Goal: Obtain resource: Obtain resource

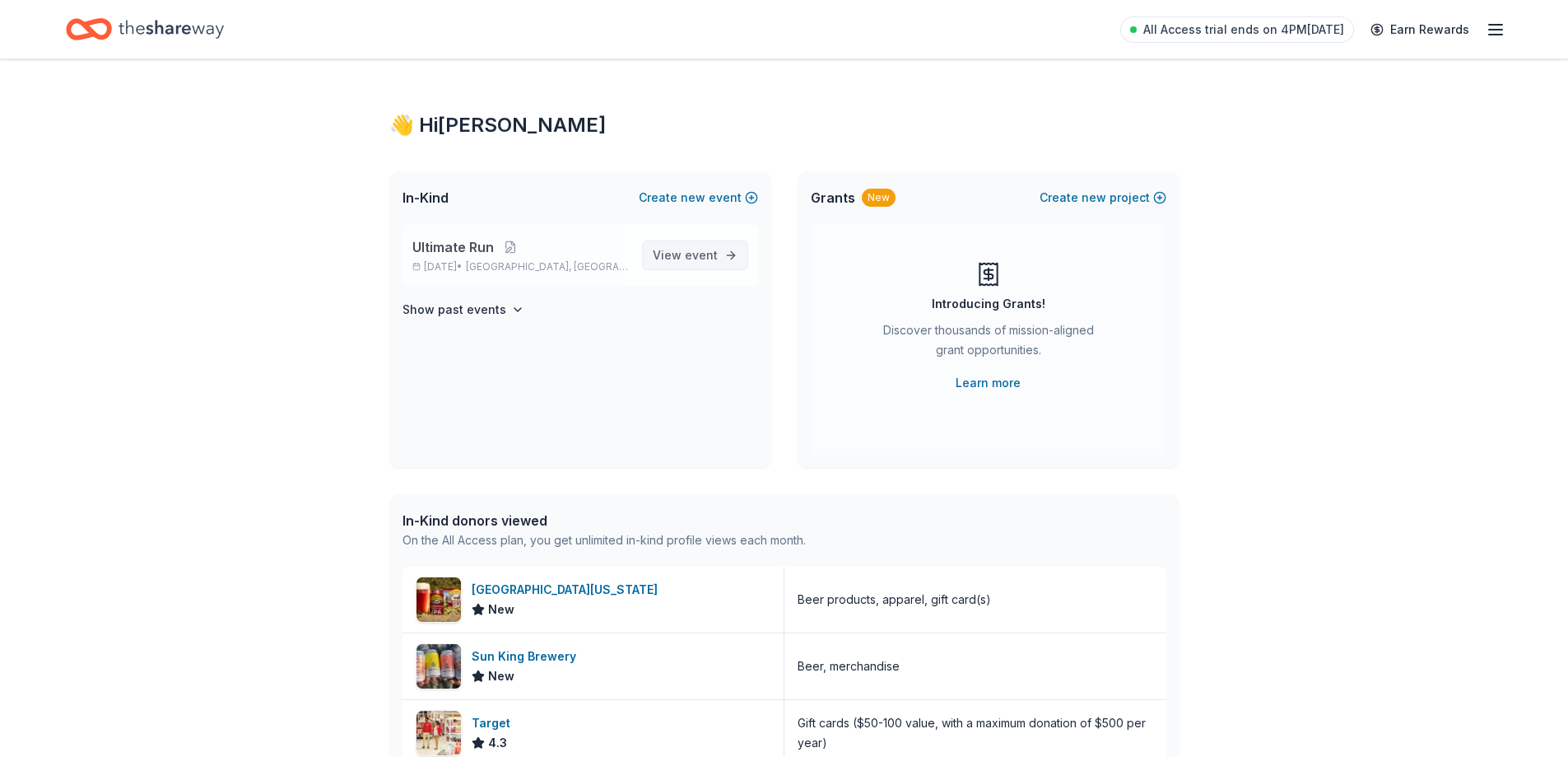
click at [673, 263] on span "View event" at bounding box center [685, 255] width 65 height 20
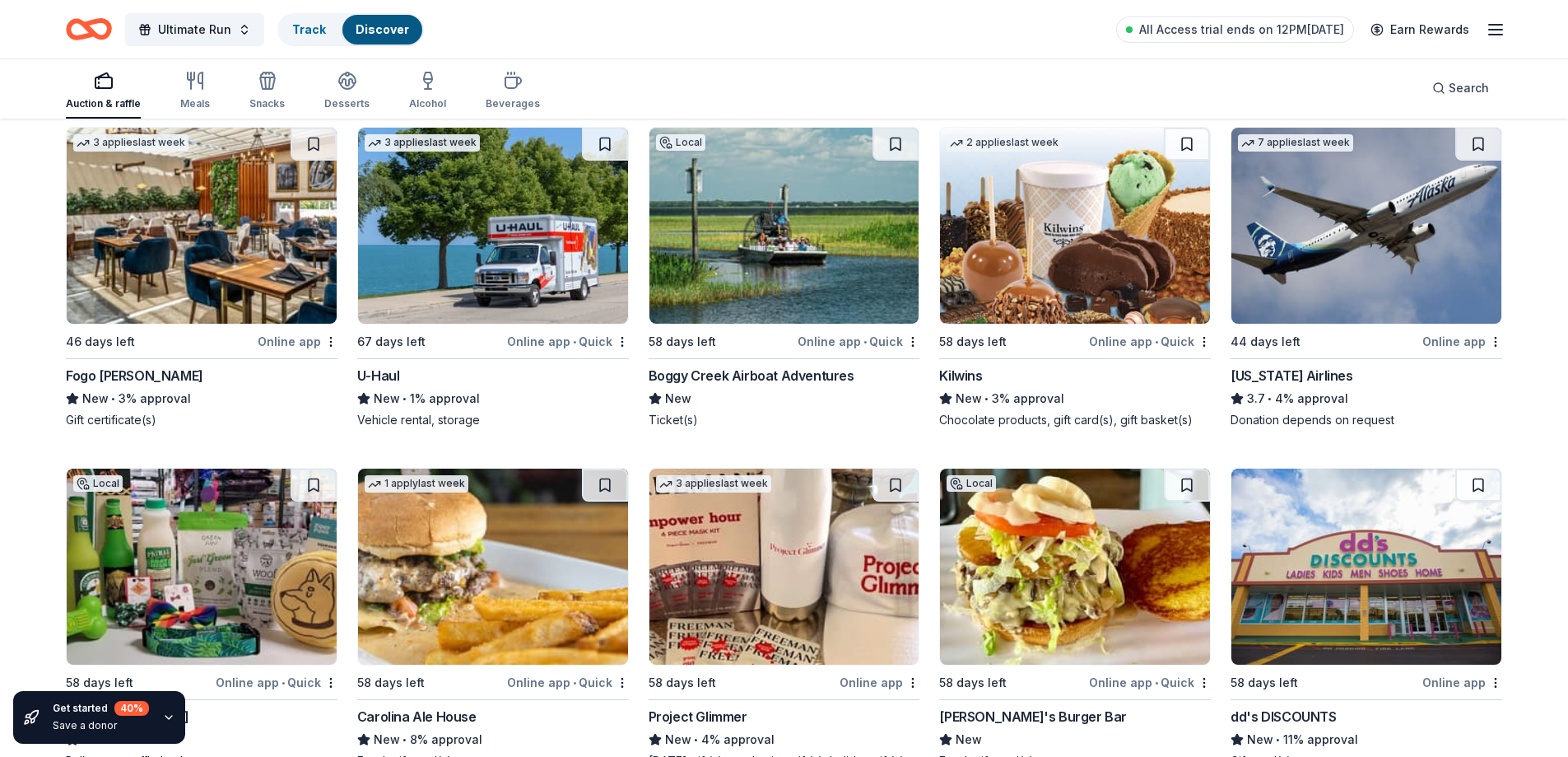
scroll to position [8125, 0]
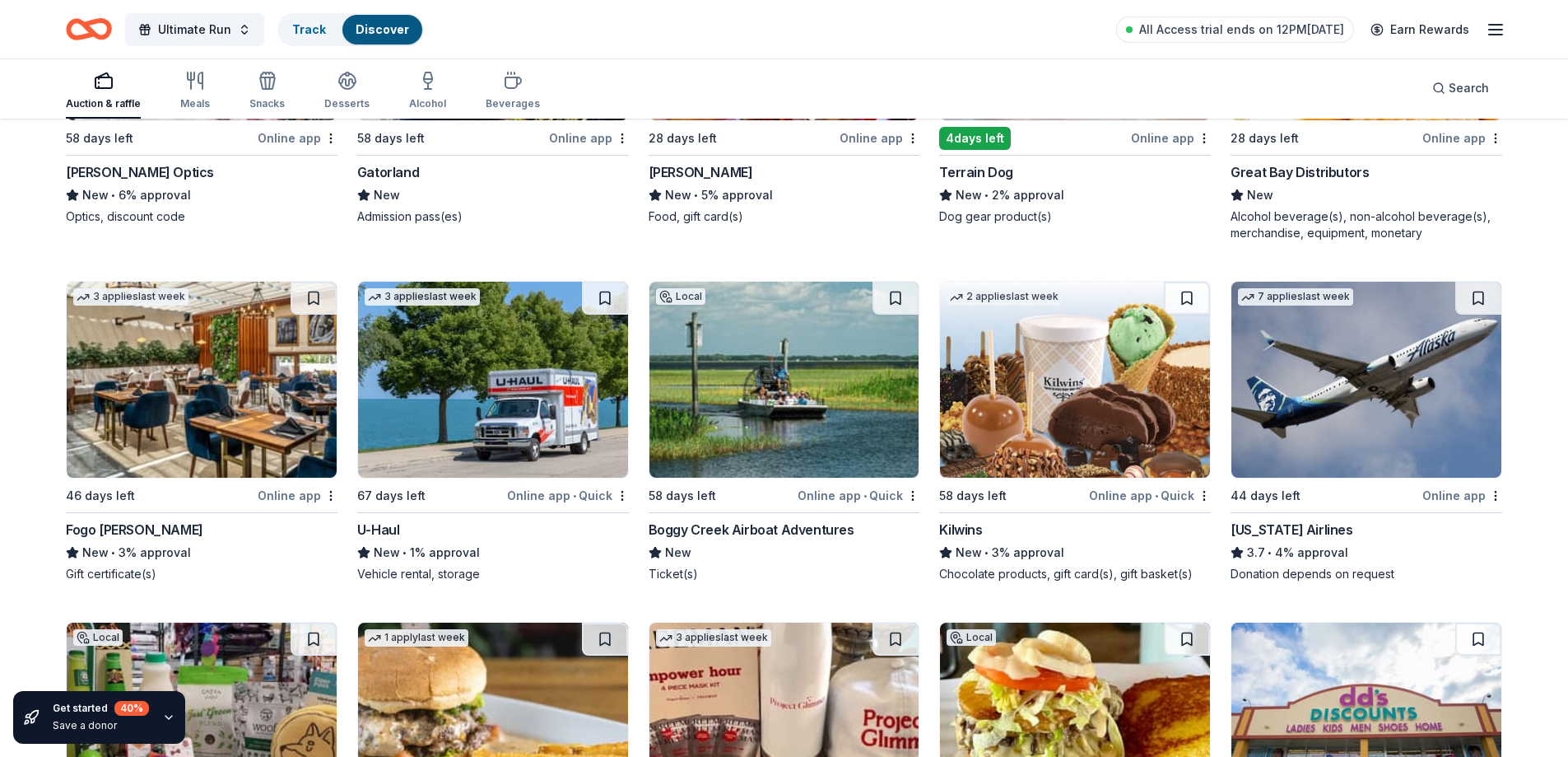
drag, startPoint x: 1331, startPoint y: 402, endPoint x: 777, endPoint y: 545, distance: 572.2
click at [777, 545] on div "New" at bounding box center [784, 553] width 271 height 20
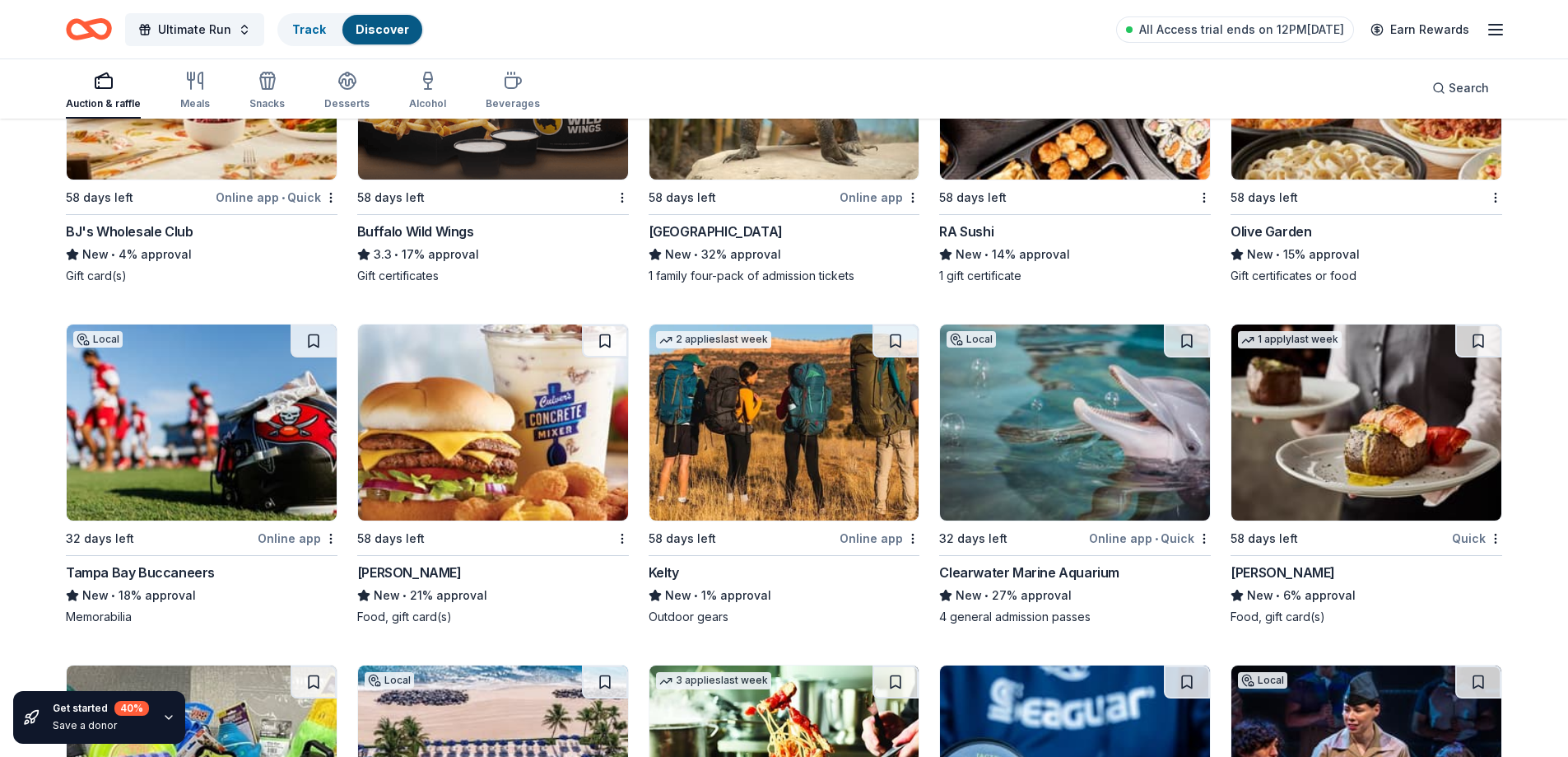
scroll to position [11968, 0]
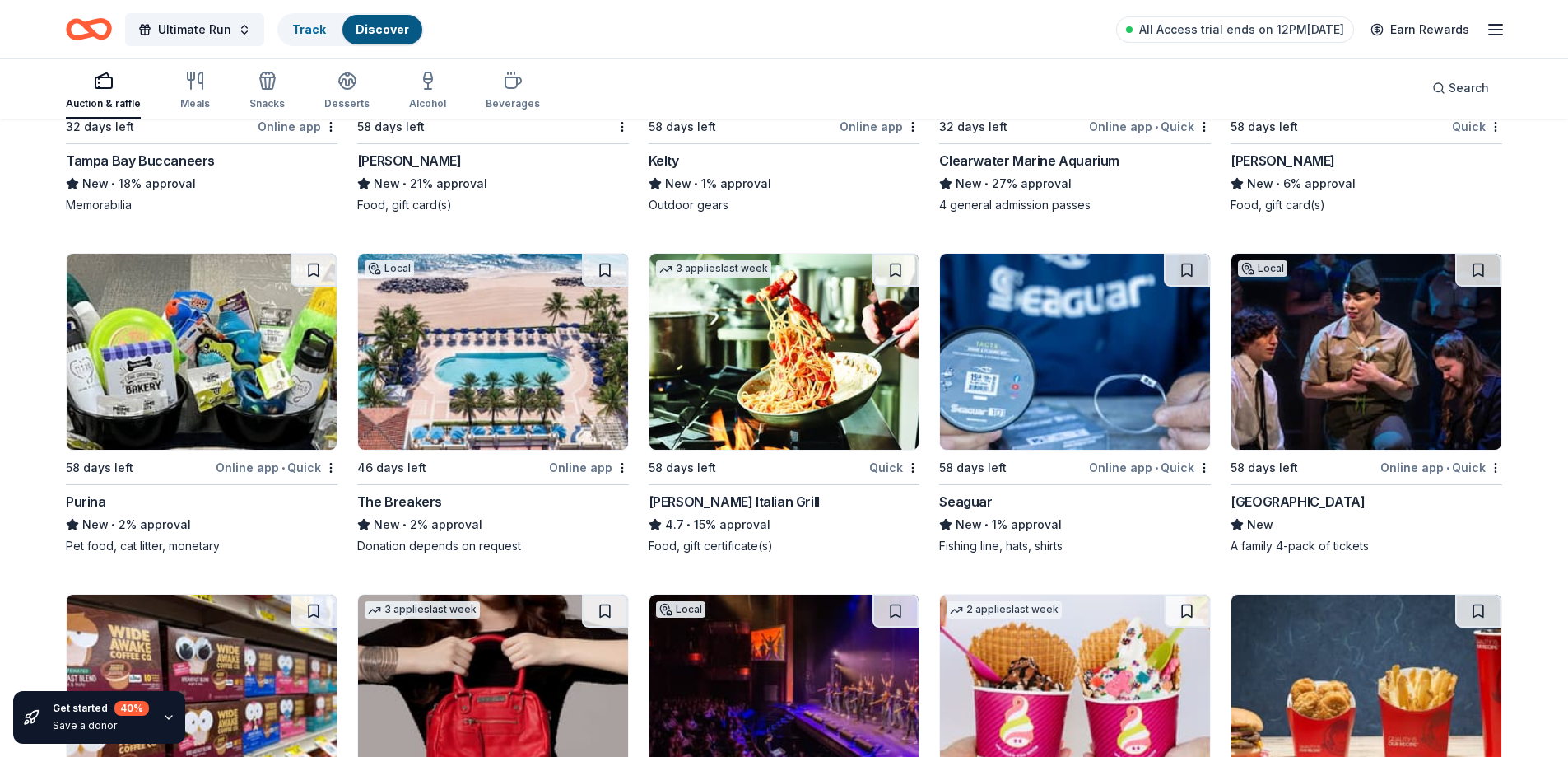
click at [1262, 263] on div "Local" at bounding box center [1262, 269] width 49 height 16
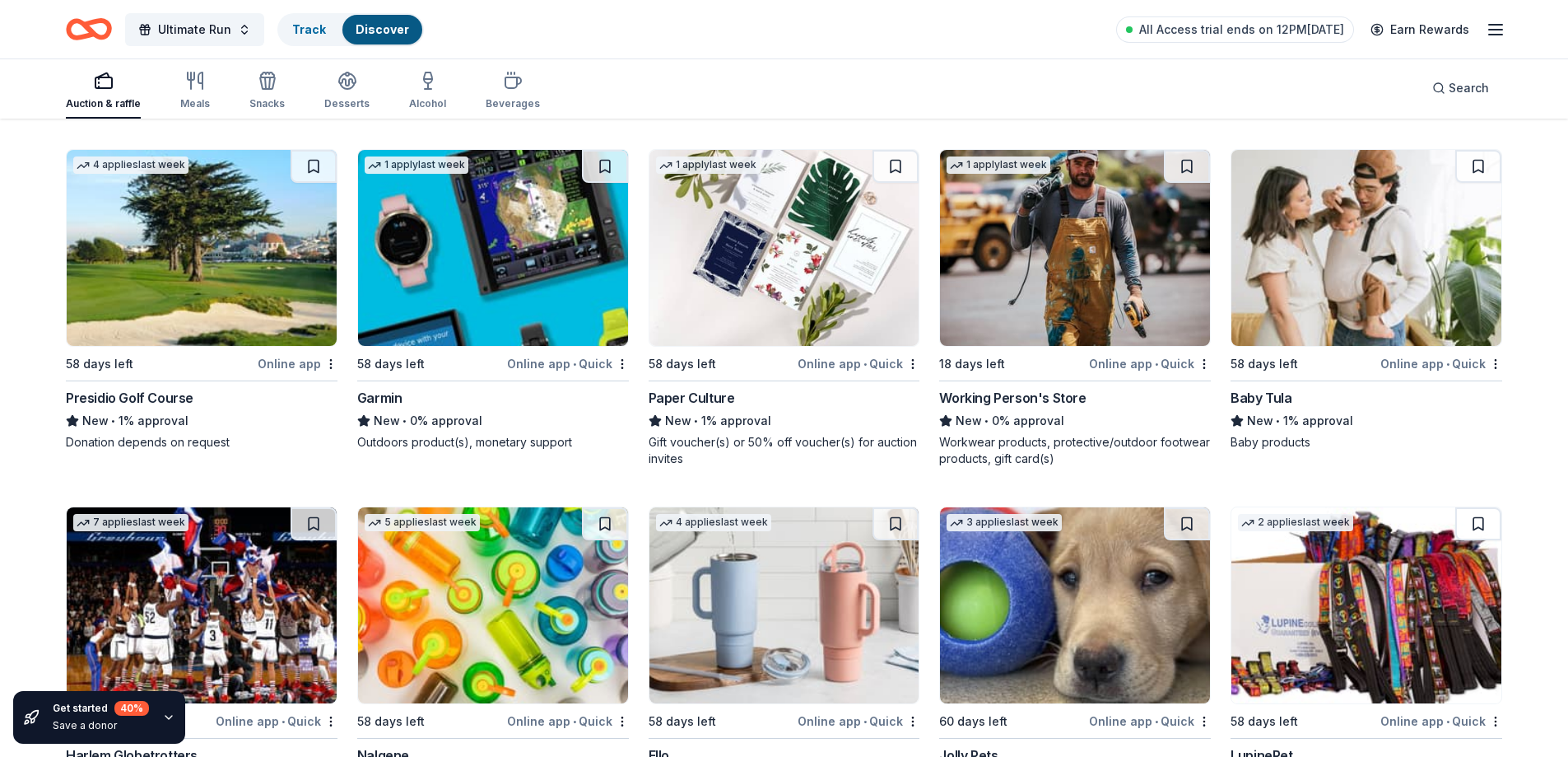
scroll to position [19247, 0]
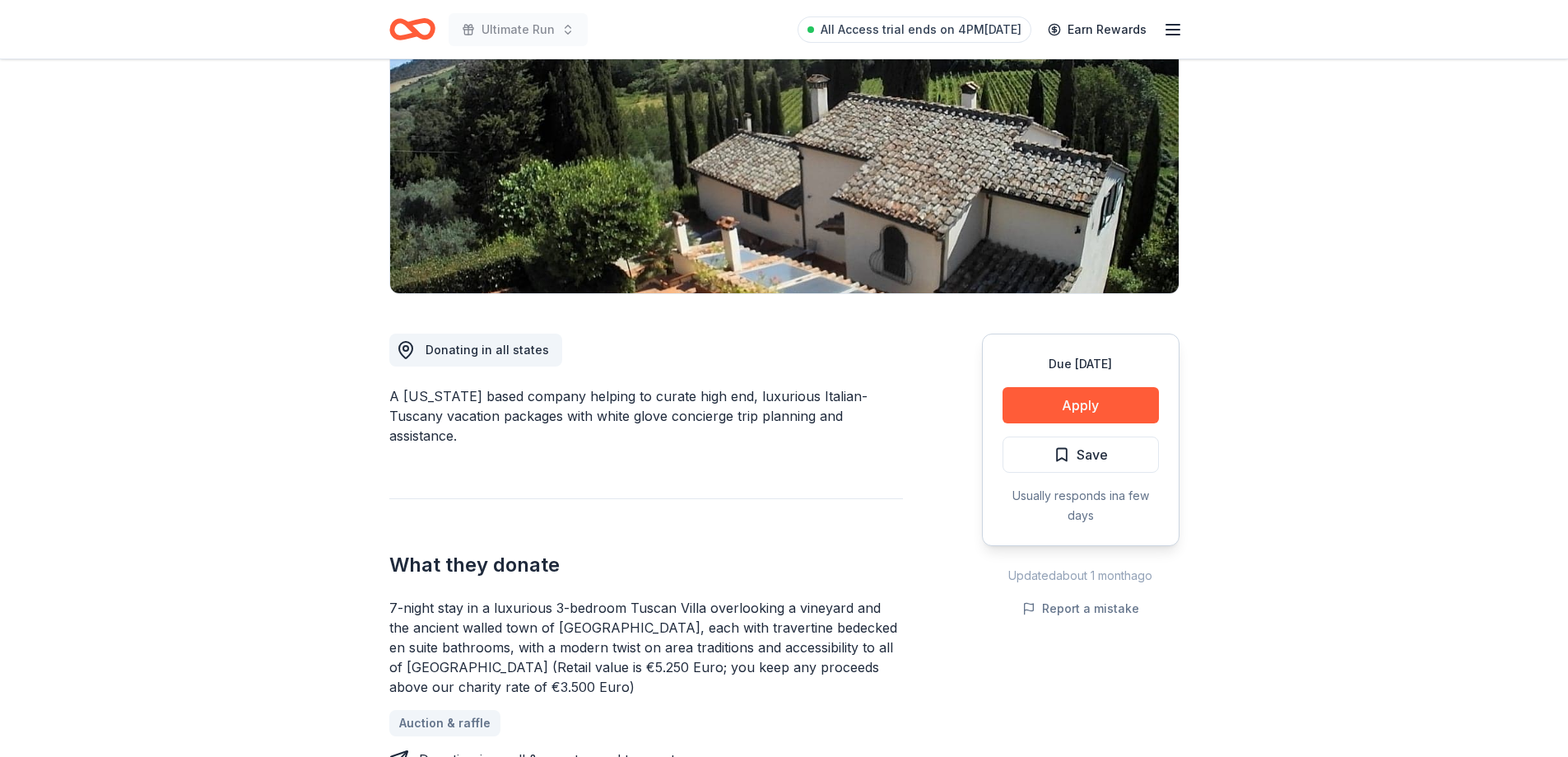
scroll to position [577, 0]
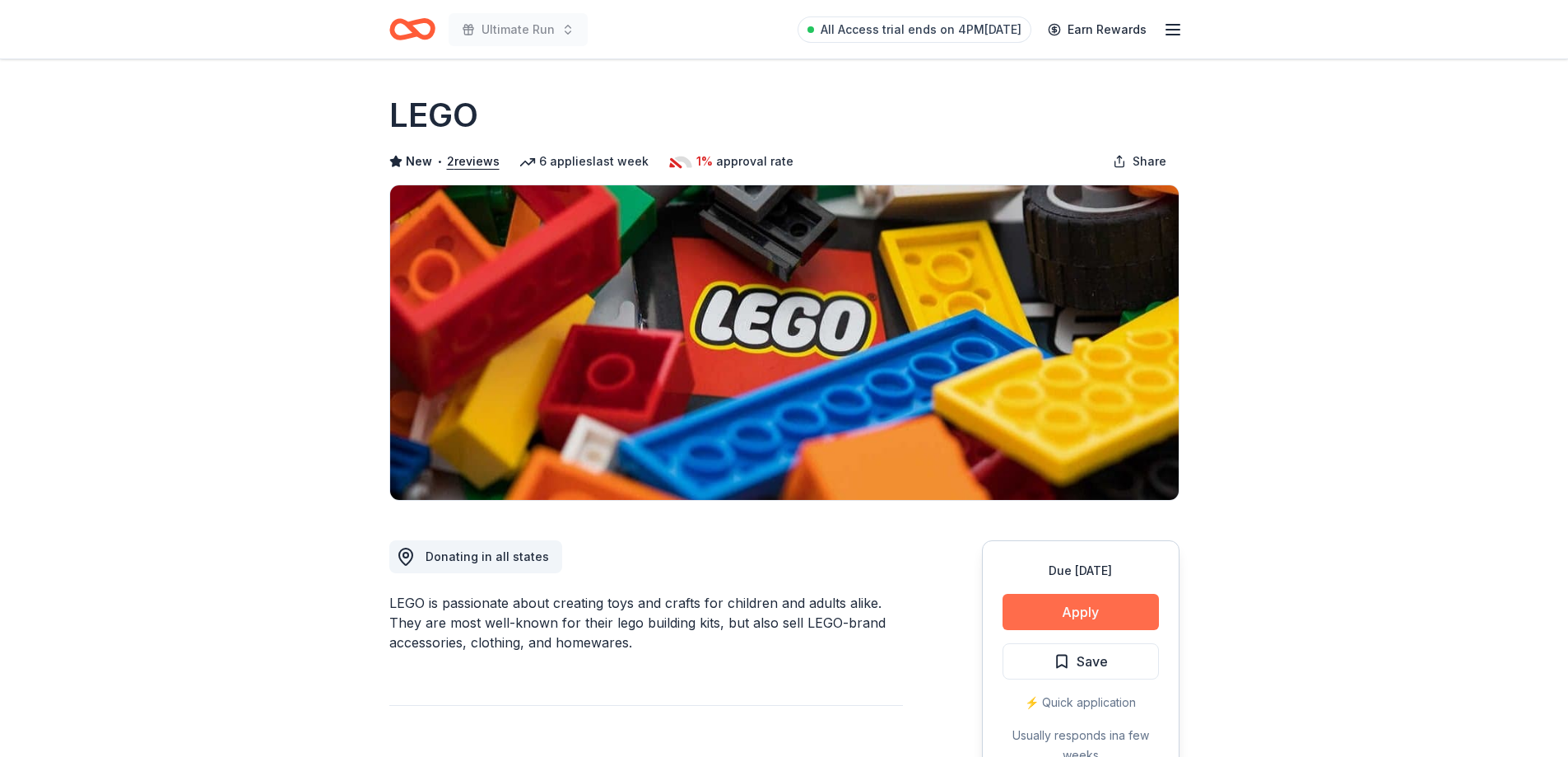
click at [1074, 612] on button "Apply" at bounding box center [1081, 612] width 157 height 36
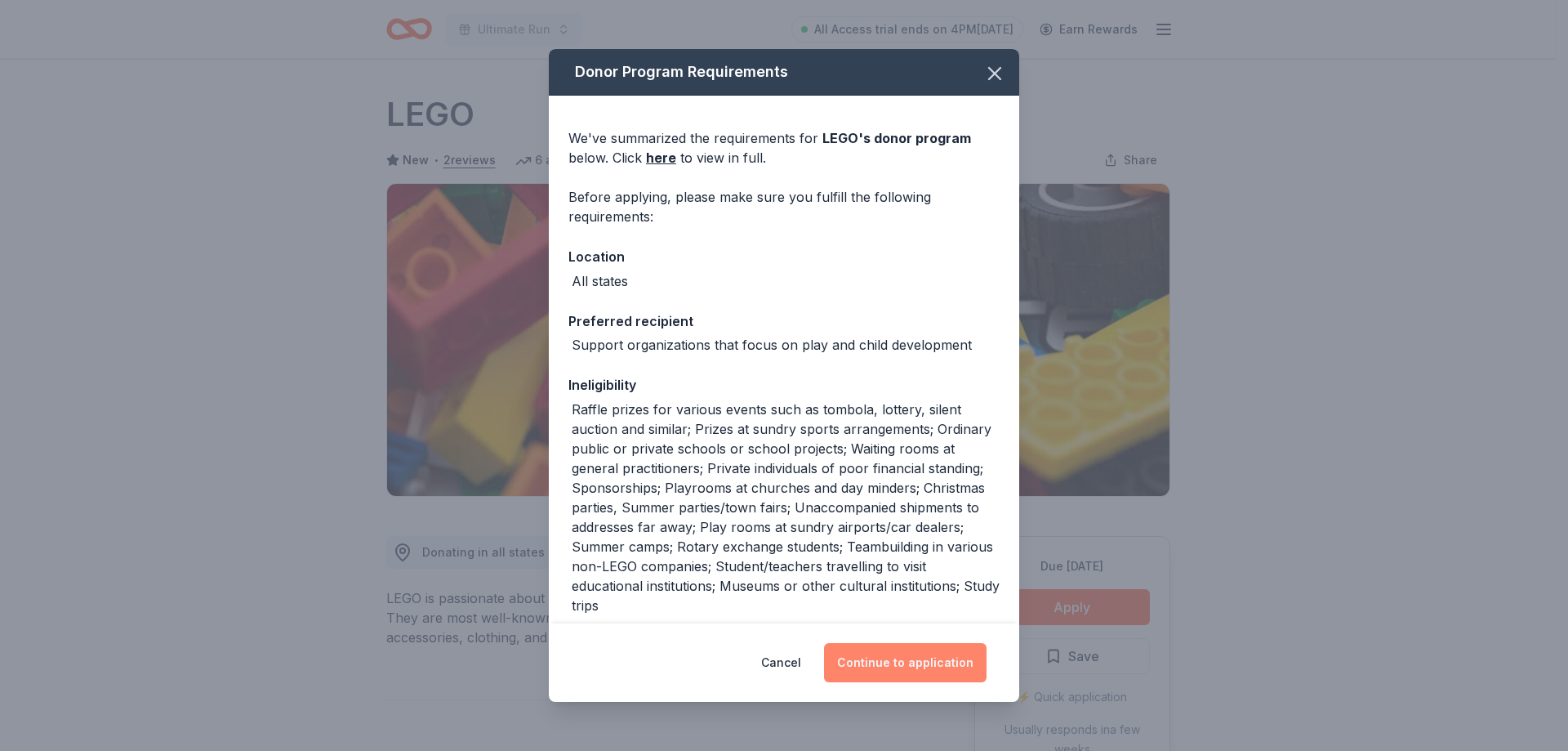
click at [912, 661] on button "Continue to application" at bounding box center [906, 662] width 163 height 39
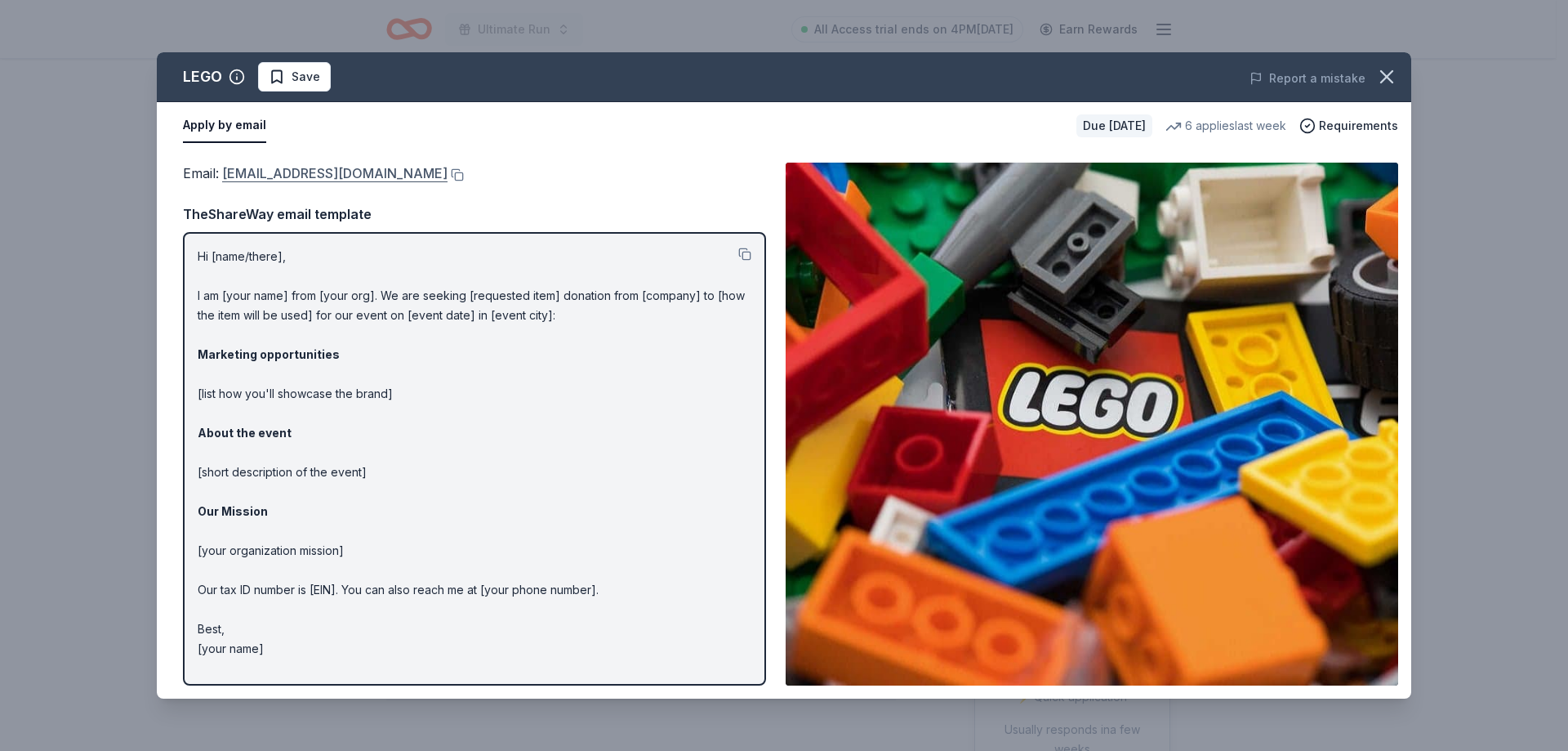
click at [290, 165] on link "charity@lego.com" at bounding box center [334, 173] width 225 height 21
drag, startPoint x: 217, startPoint y: 172, endPoint x: 317, endPoint y: 175, distance: 100.0
click at [315, 175] on span "Email : charity@lego.com" at bounding box center [315, 174] width 265 height 16
click at [334, 174] on link "charity@lego.com" at bounding box center [334, 173] width 225 height 21
drag, startPoint x: 215, startPoint y: 177, endPoint x: 373, endPoint y: 177, distance: 158.0
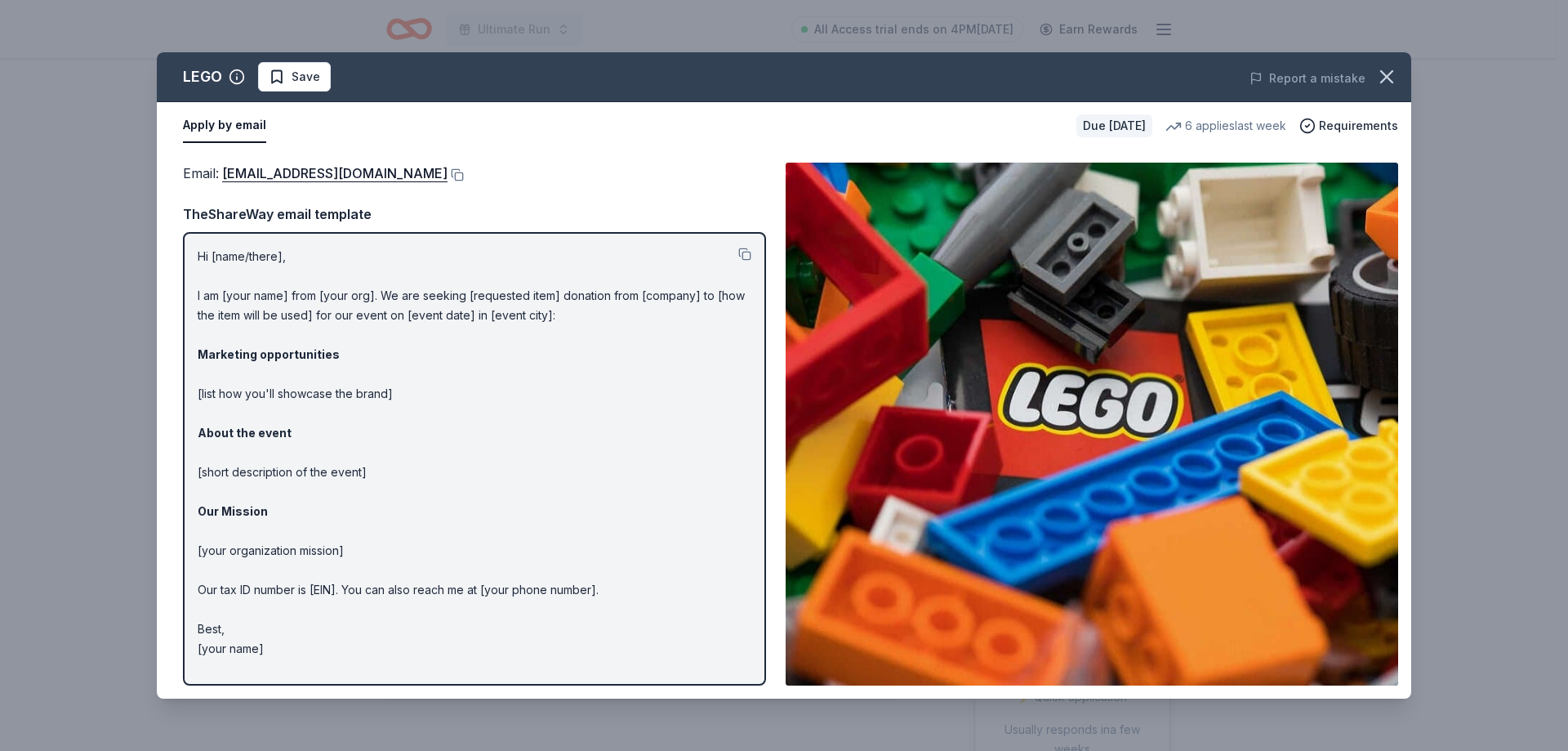
click at [369, 176] on div "Email : charity@lego.com" at bounding box center [474, 173] width 583 height 21
click at [447, 176] on button at bounding box center [455, 174] width 16 height 13
click at [1380, 74] on icon "button" at bounding box center [1386, 76] width 23 height 23
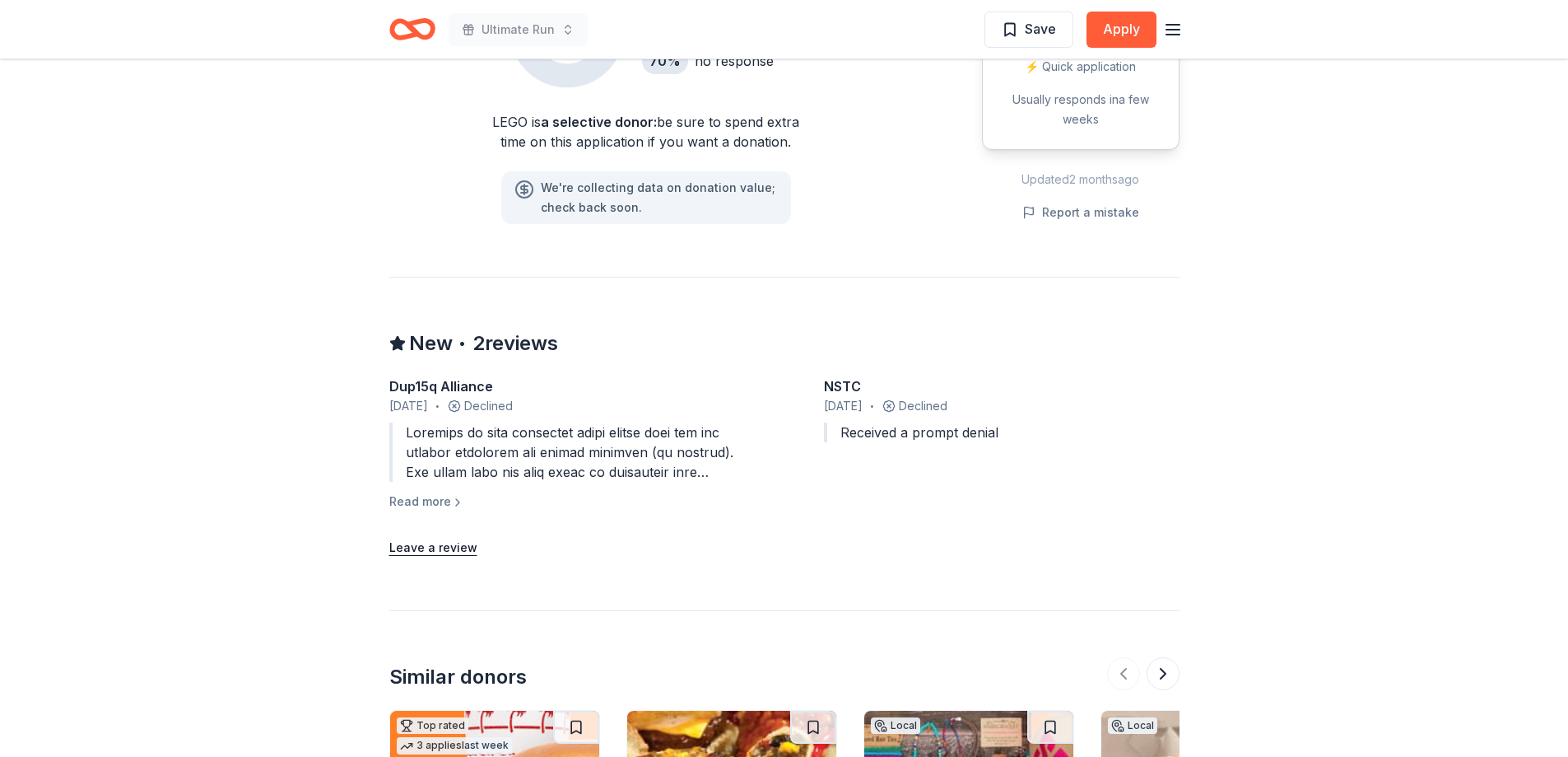
scroll to position [1647, 0]
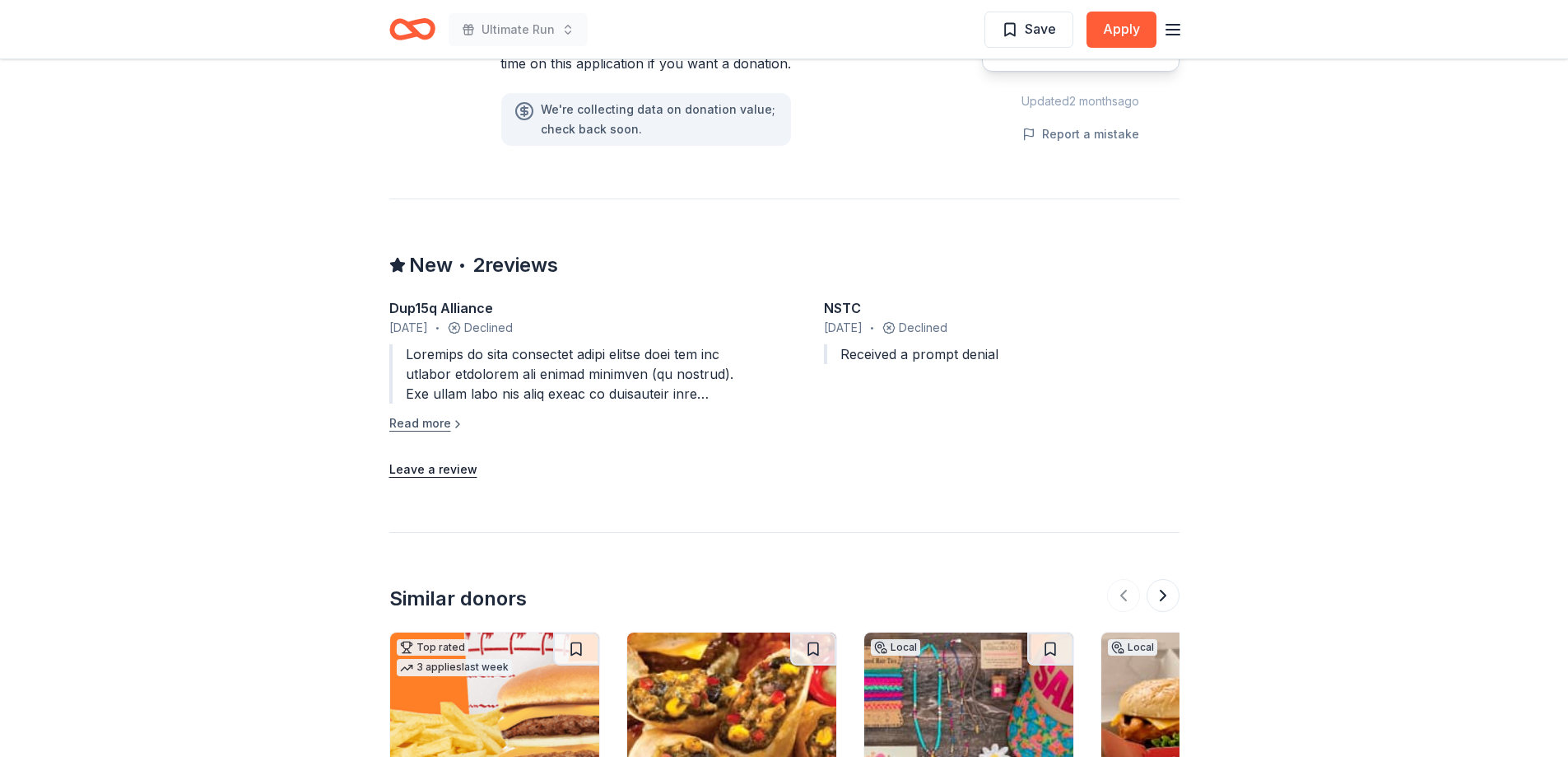
click at [438, 421] on button "Read more" at bounding box center [426, 424] width 75 height 20
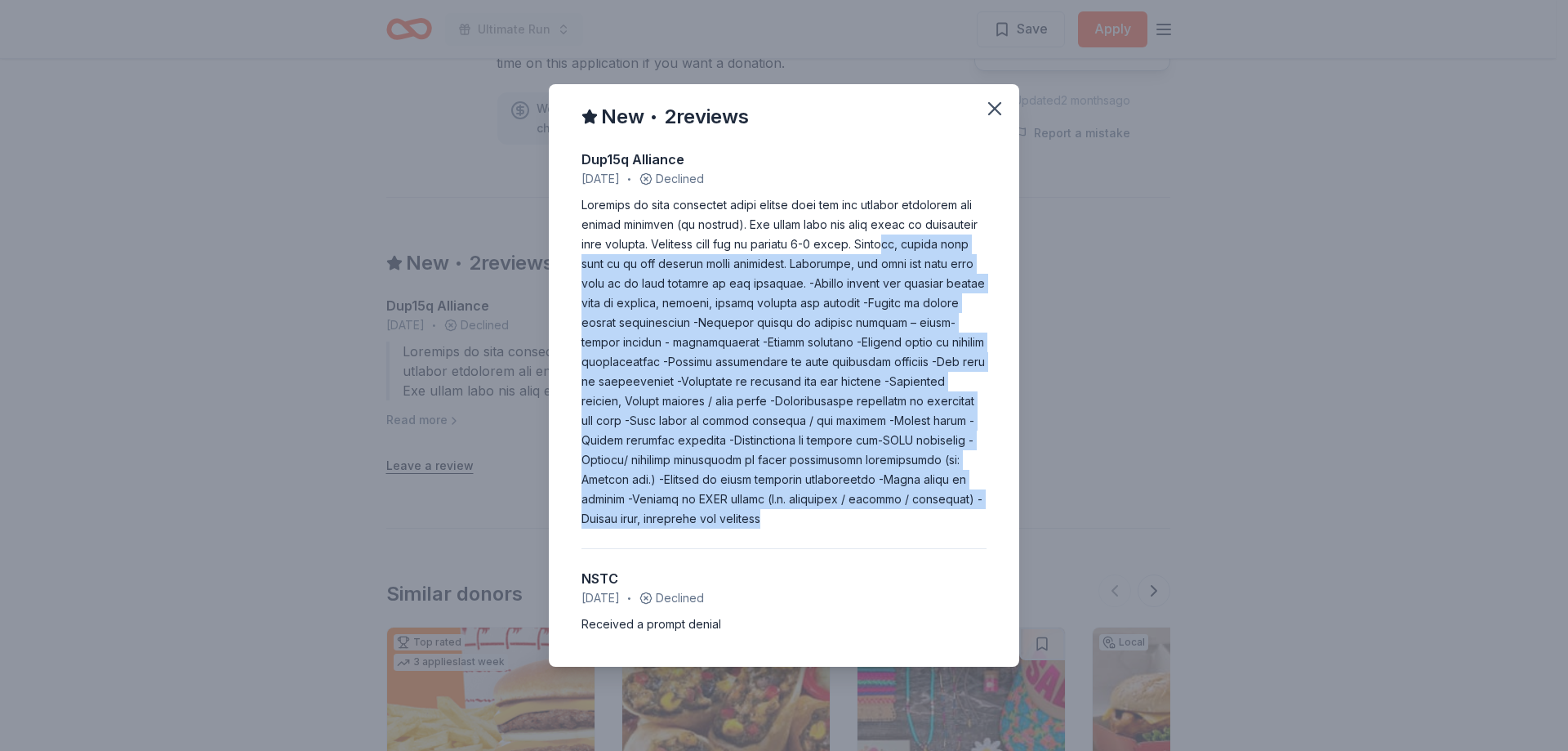
drag, startPoint x: 622, startPoint y: 265, endPoint x: 929, endPoint y: 524, distance: 401.7
click at [929, 524] on div at bounding box center [784, 361] width 405 height 333
click at [1006, 110] on button "button" at bounding box center [995, 108] width 36 height 36
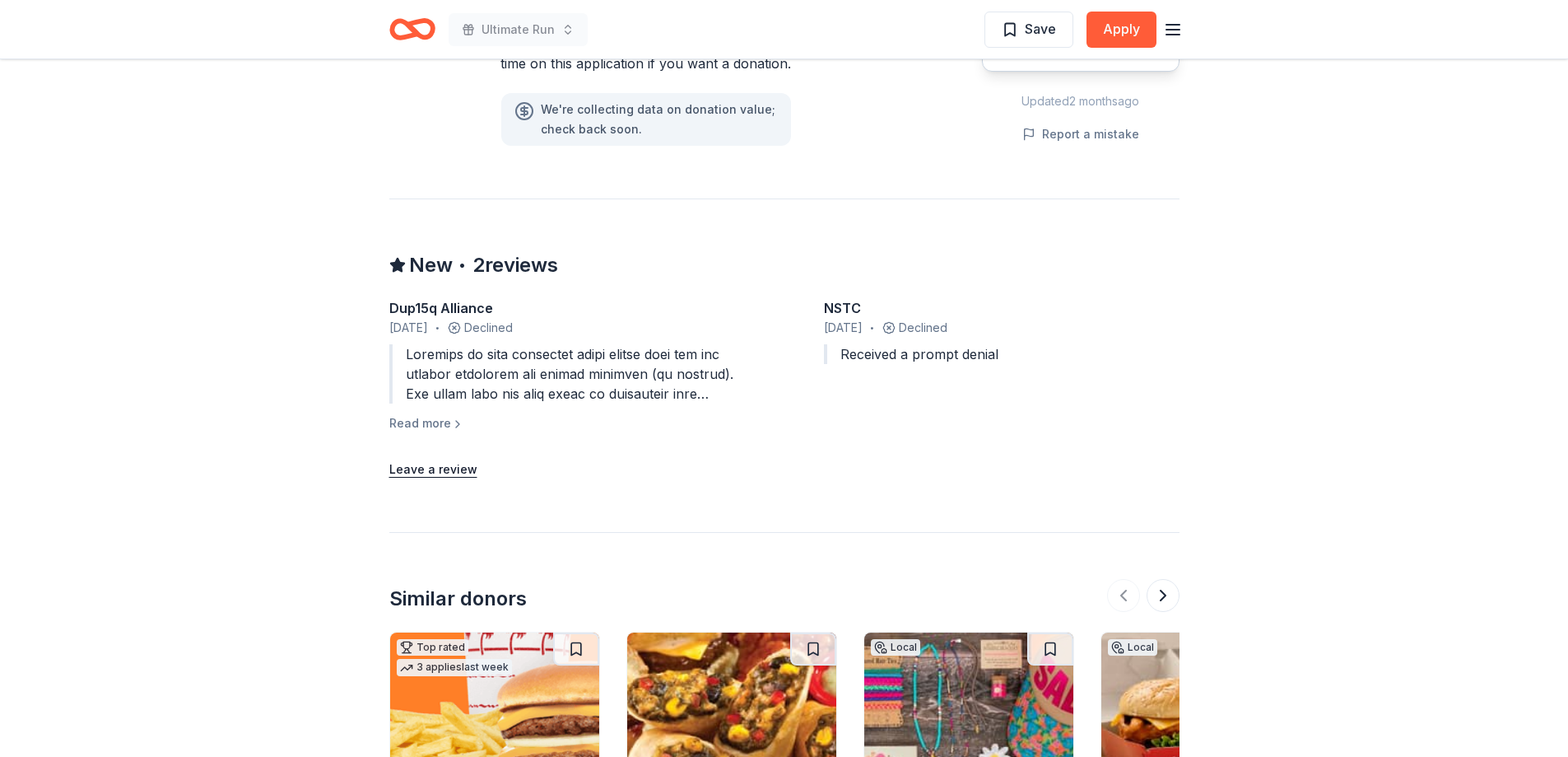
click at [399, 30] on icon "Home" at bounding box center [412, 29] width 46 height 38
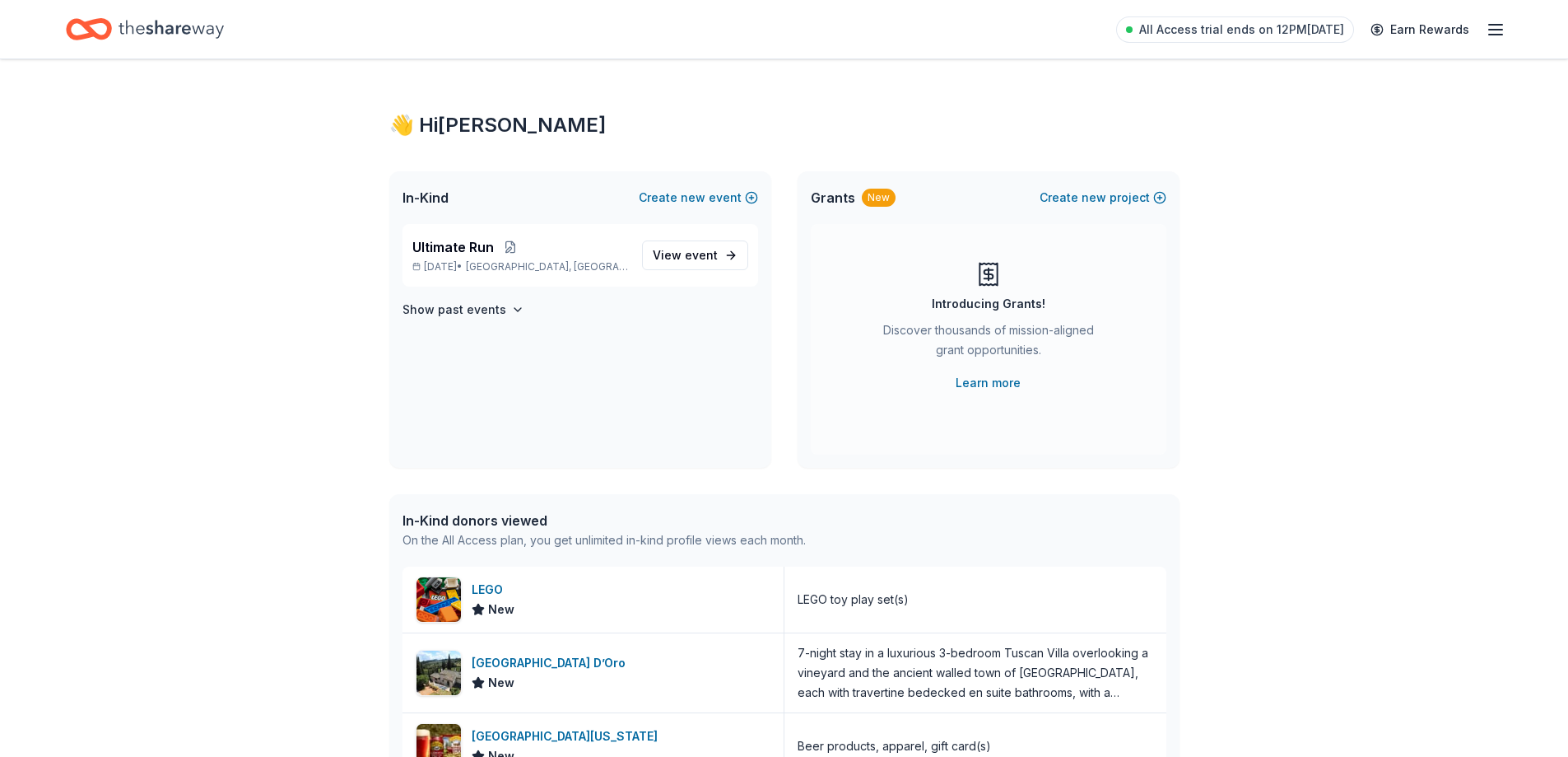
click at [956, 397] on div "Introducing Grants! Discover thousands of mission-aligned grant opportunities. …" at bounding box center [988, 339] width 355 height 230
click at [976, 385] on link "Learn more" at bounding box center [987, 383] width 65 height 20
click at [144, 45] on icon "Home" at bounding box center [171, 29] width 106 height 34
click at [697, 258] on span "event" at bounding box center [701, 254] width 33 height 14
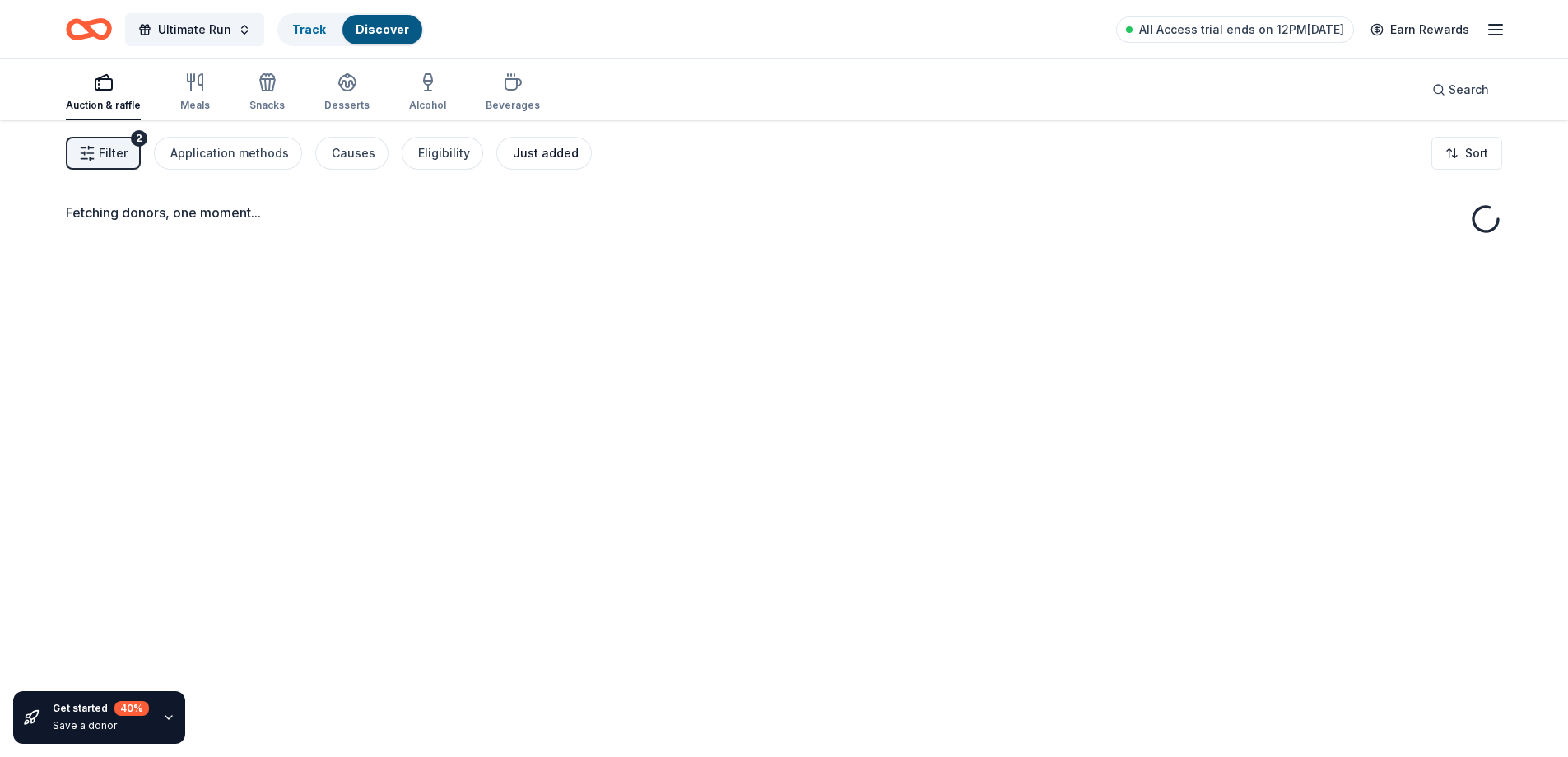
click at [525, 154] on div "Just added" at bounding box center [545, 153] width 66 height 20
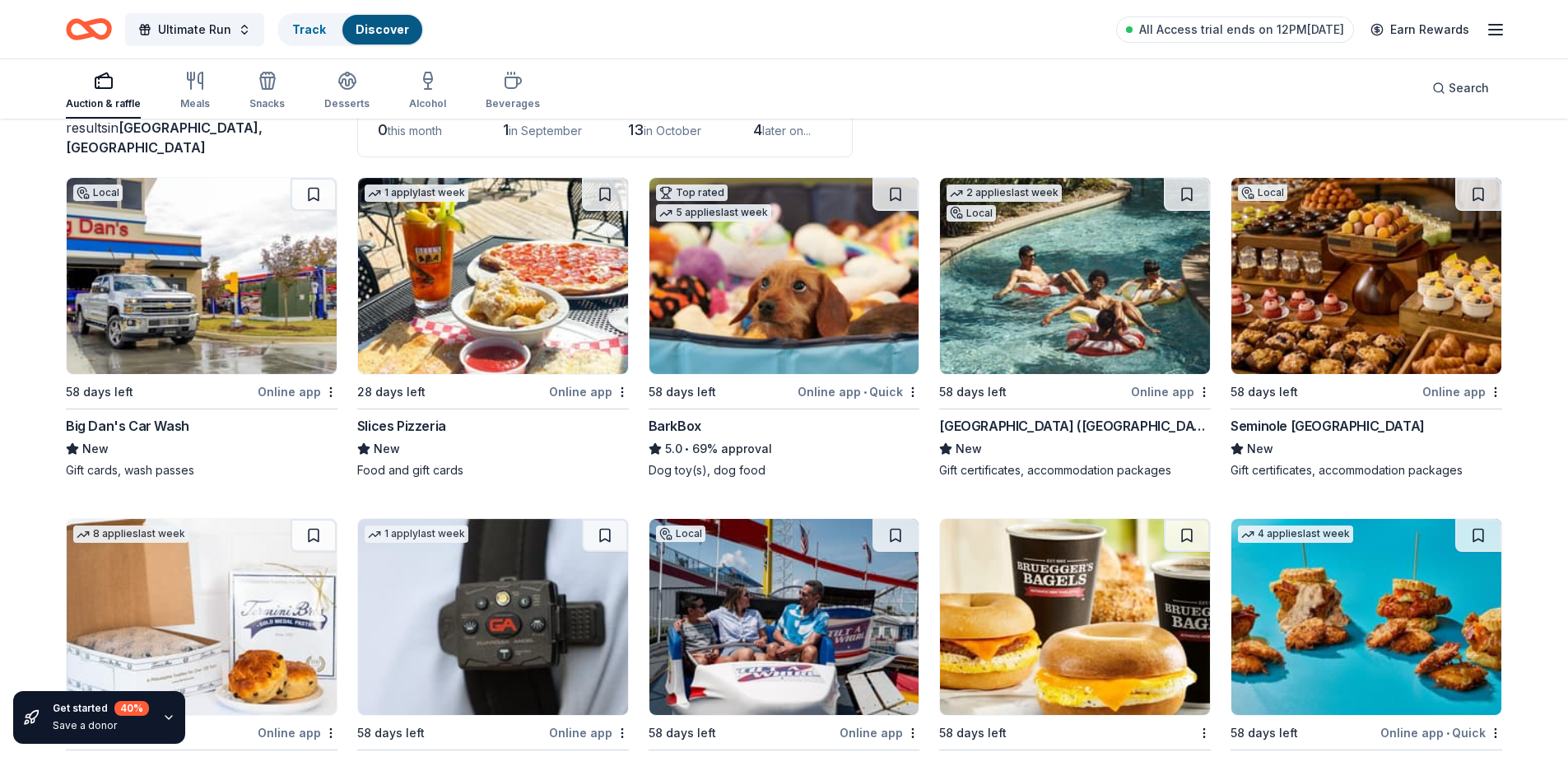
scroll to position [165, 0]
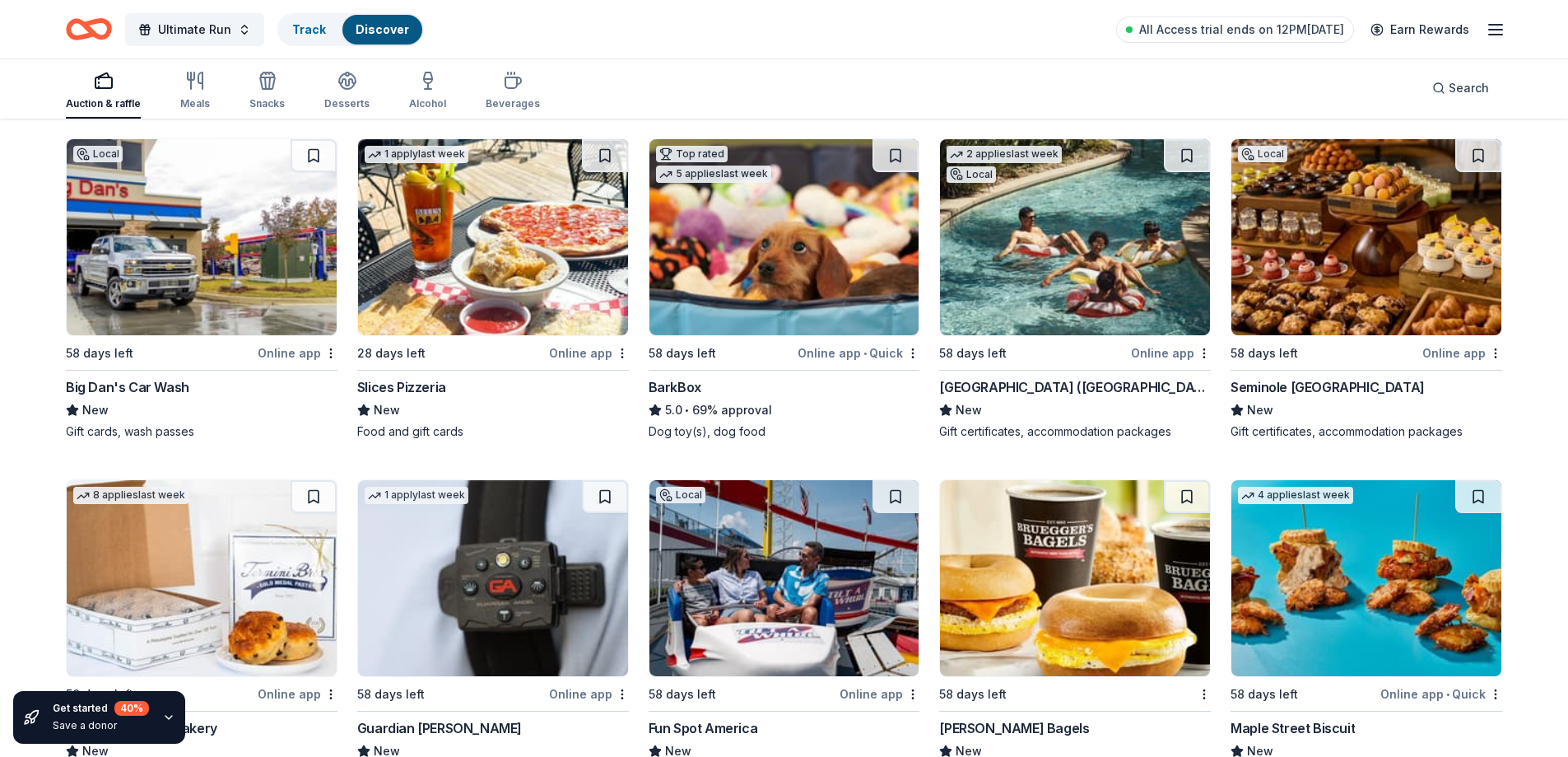
drag, startPoint x: 1441, startPoint y: 389, endPoint x: 1373, endPoint y: 297, distance: 114.4
click at [1373, 297] on img at bounding box center [1366, 237] width 270 height 196
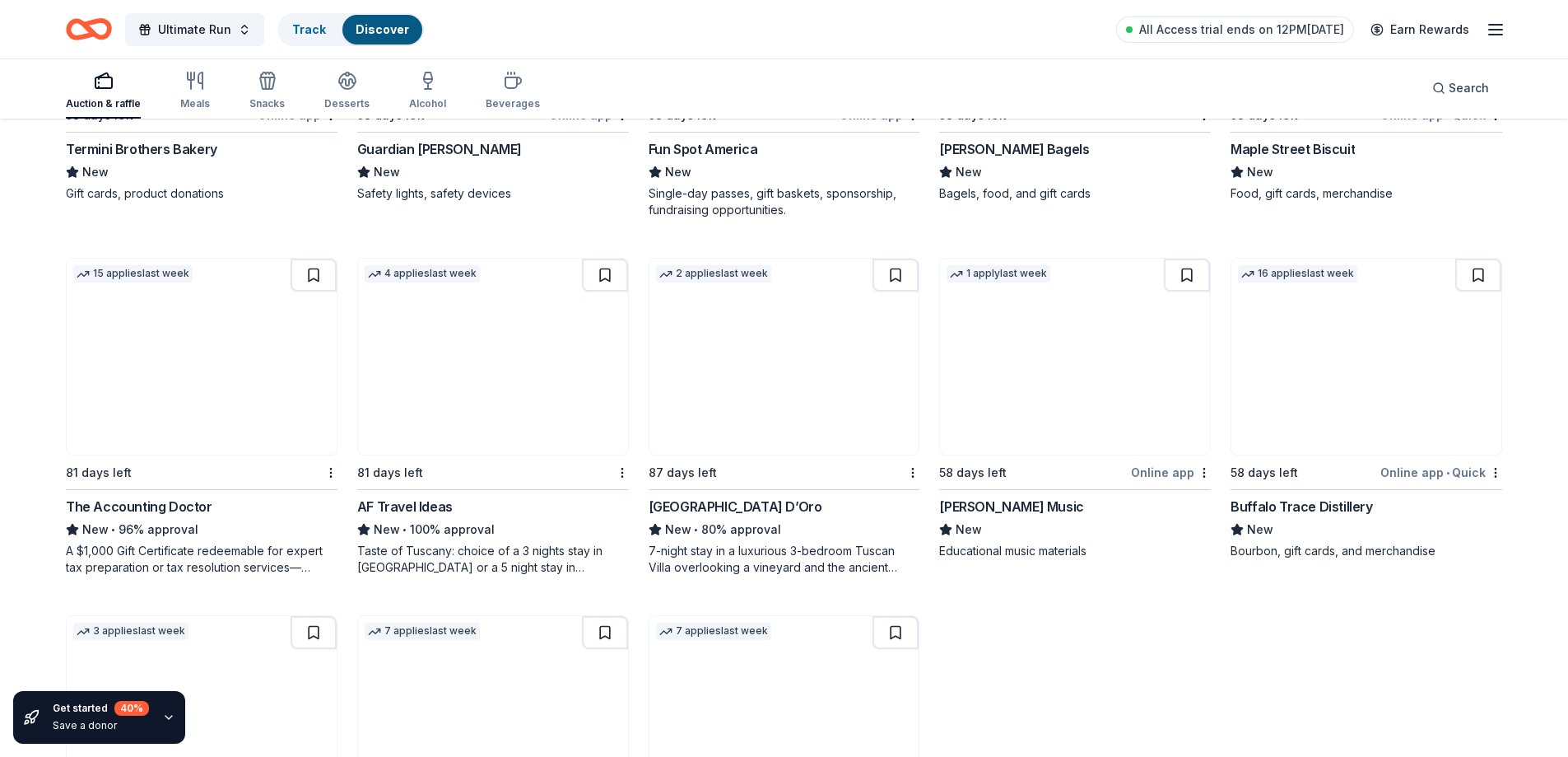
scroll to position [953, 0]
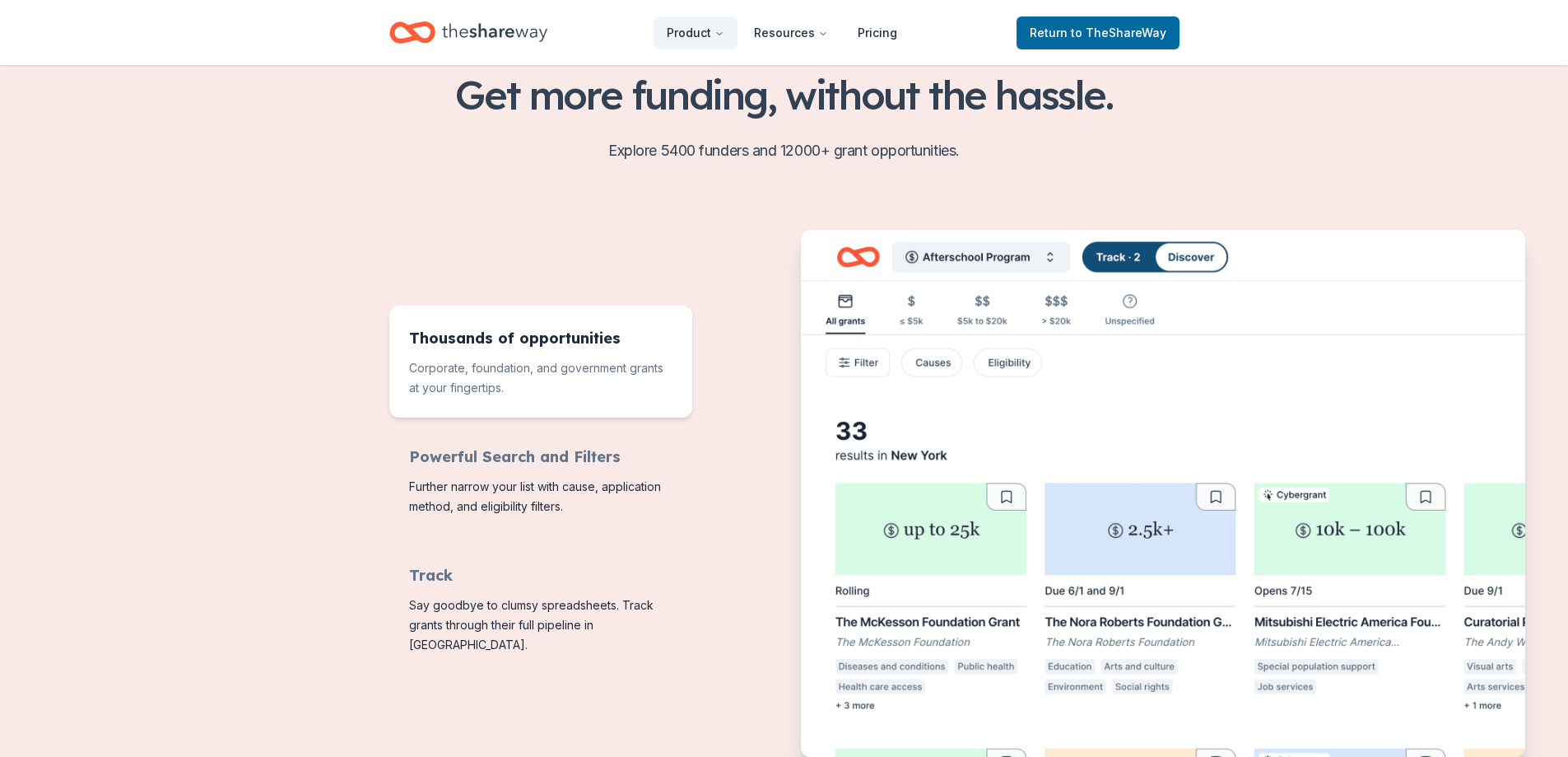
scroll to position [494, 0]
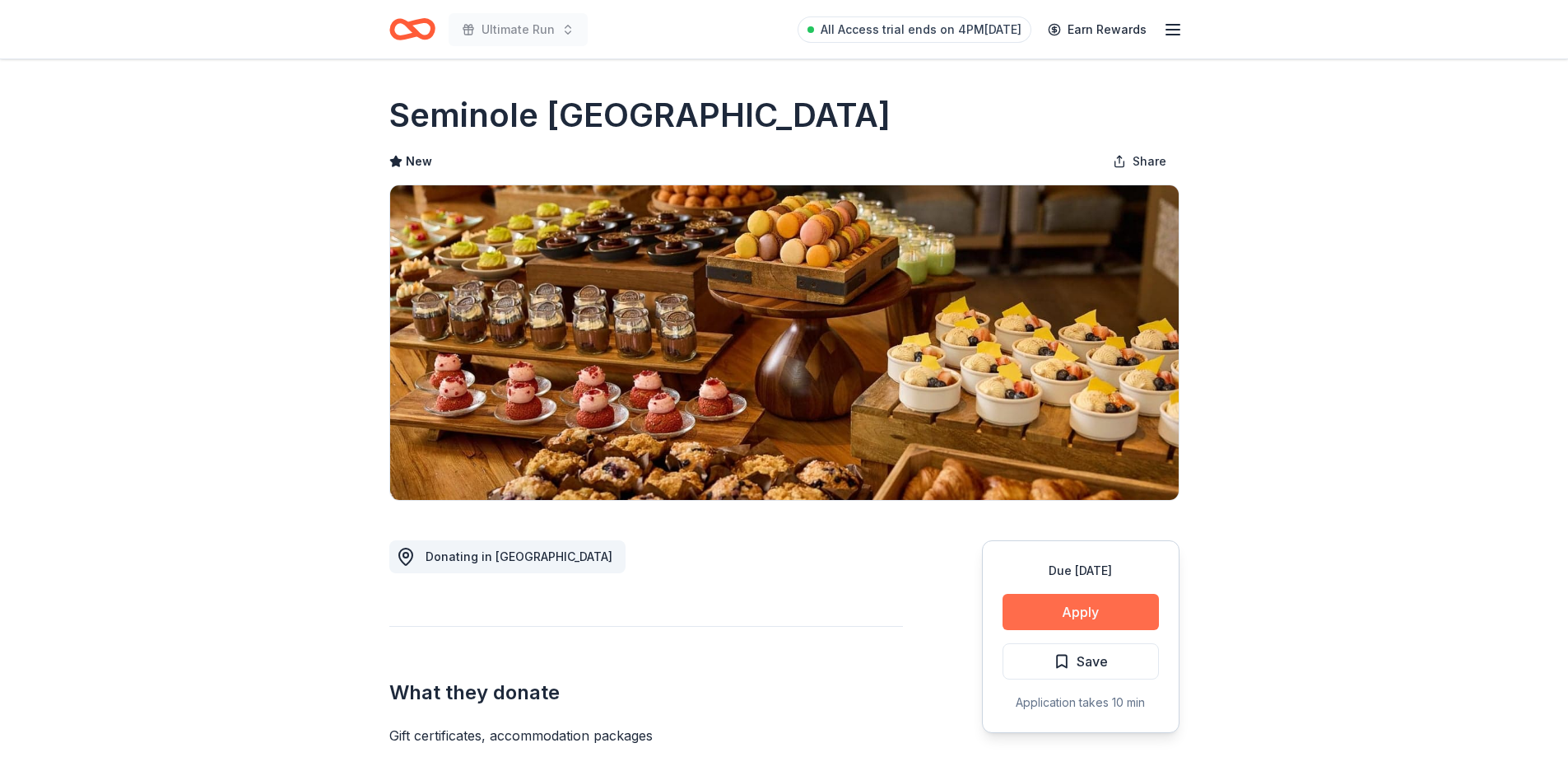
click at [1074, 599] on button "Apply" at bounding box center [1081, 612] width 157 height 36
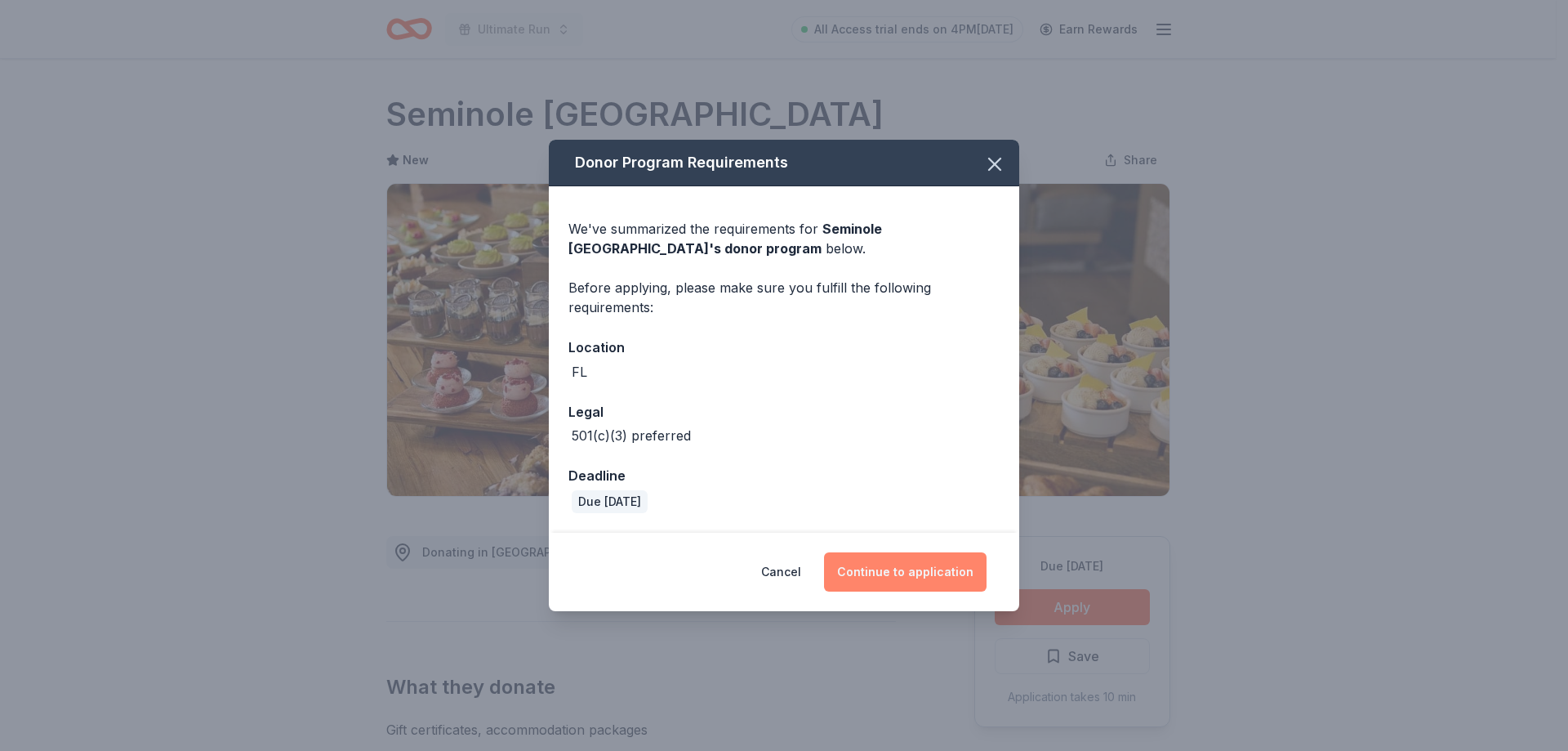
click at [895, 563] on button "Continue to application" at bounding box center [906, 571] width 163 height 39
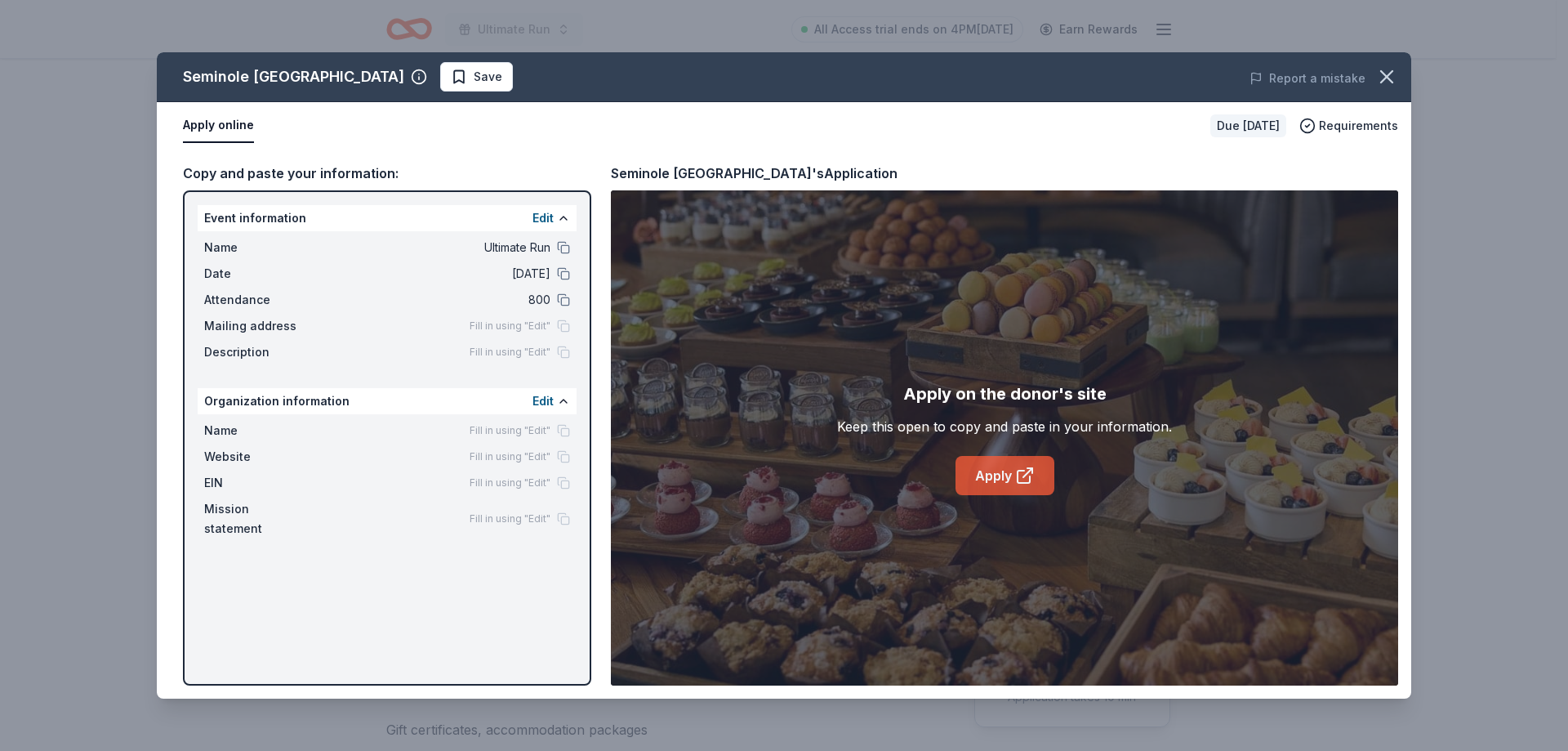
click at [1020, 473] on icon at bounding box center [1025, 475] width 20 height 20
click at [1373, 75] on button "button" at bounding box center [1387, 77] width 36 height 36
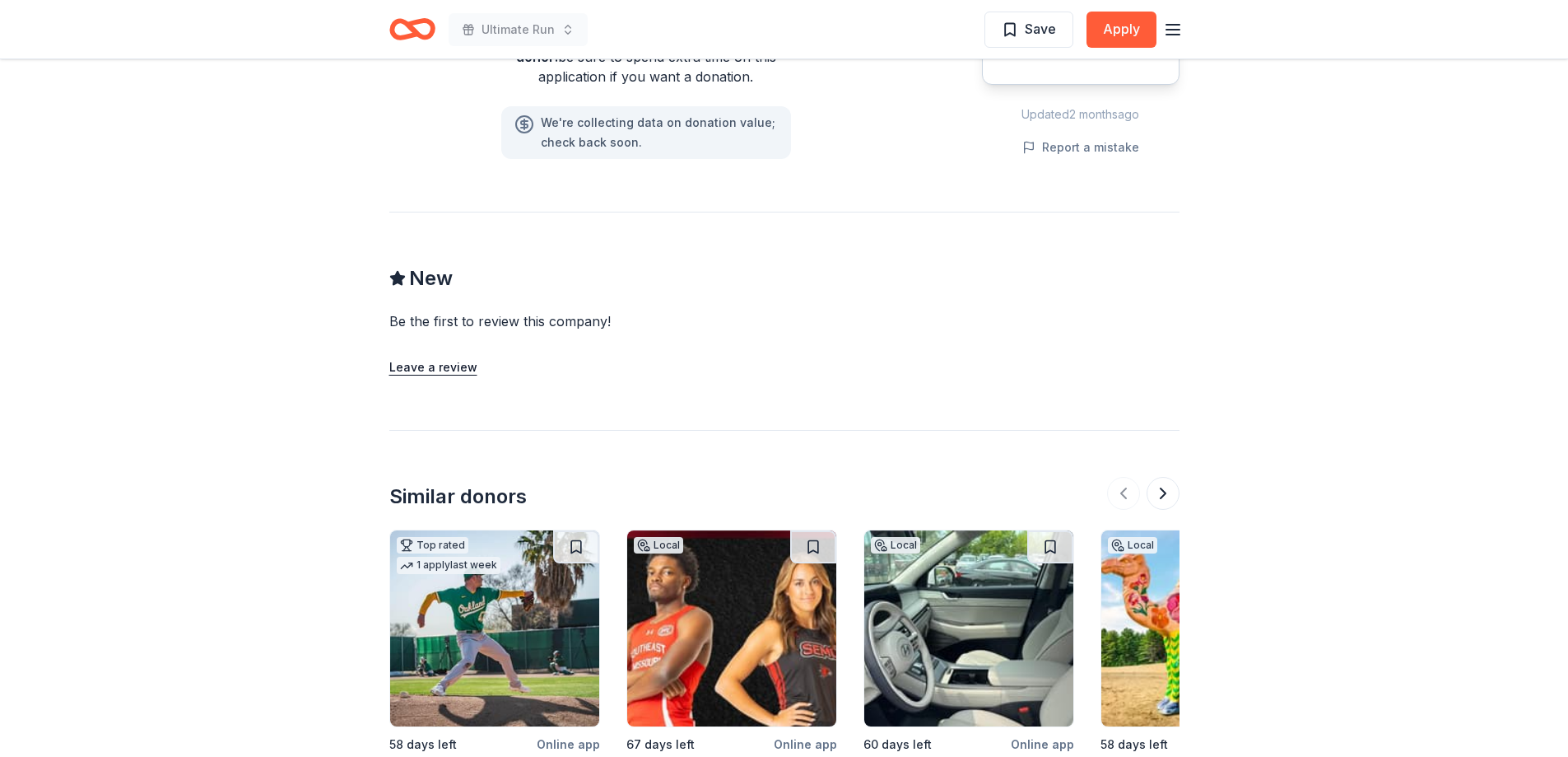
scroll to position [1776, 0]
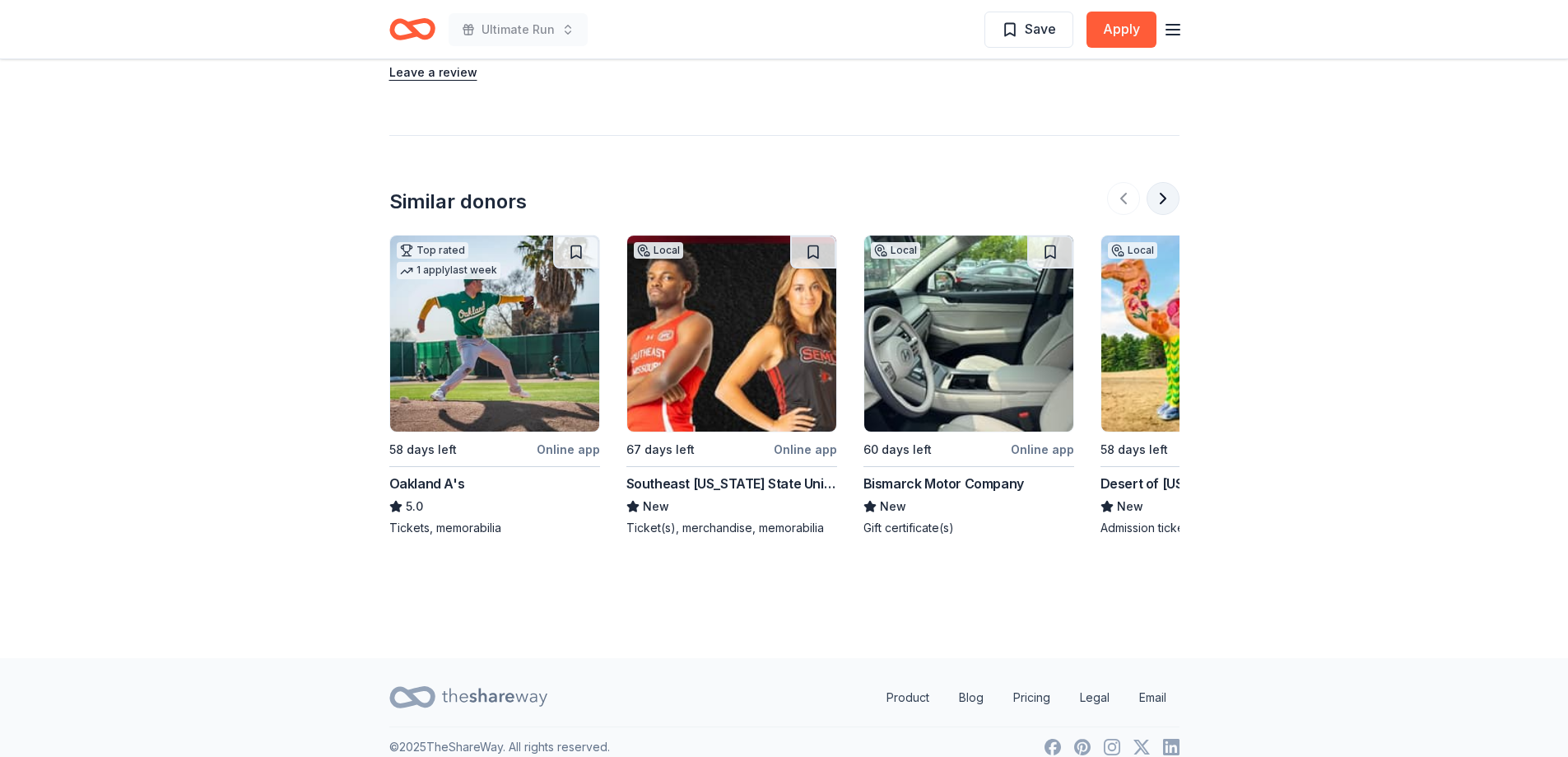
click at [1170, 187] on button at bounding box center [1163, 199] width 33 height 33
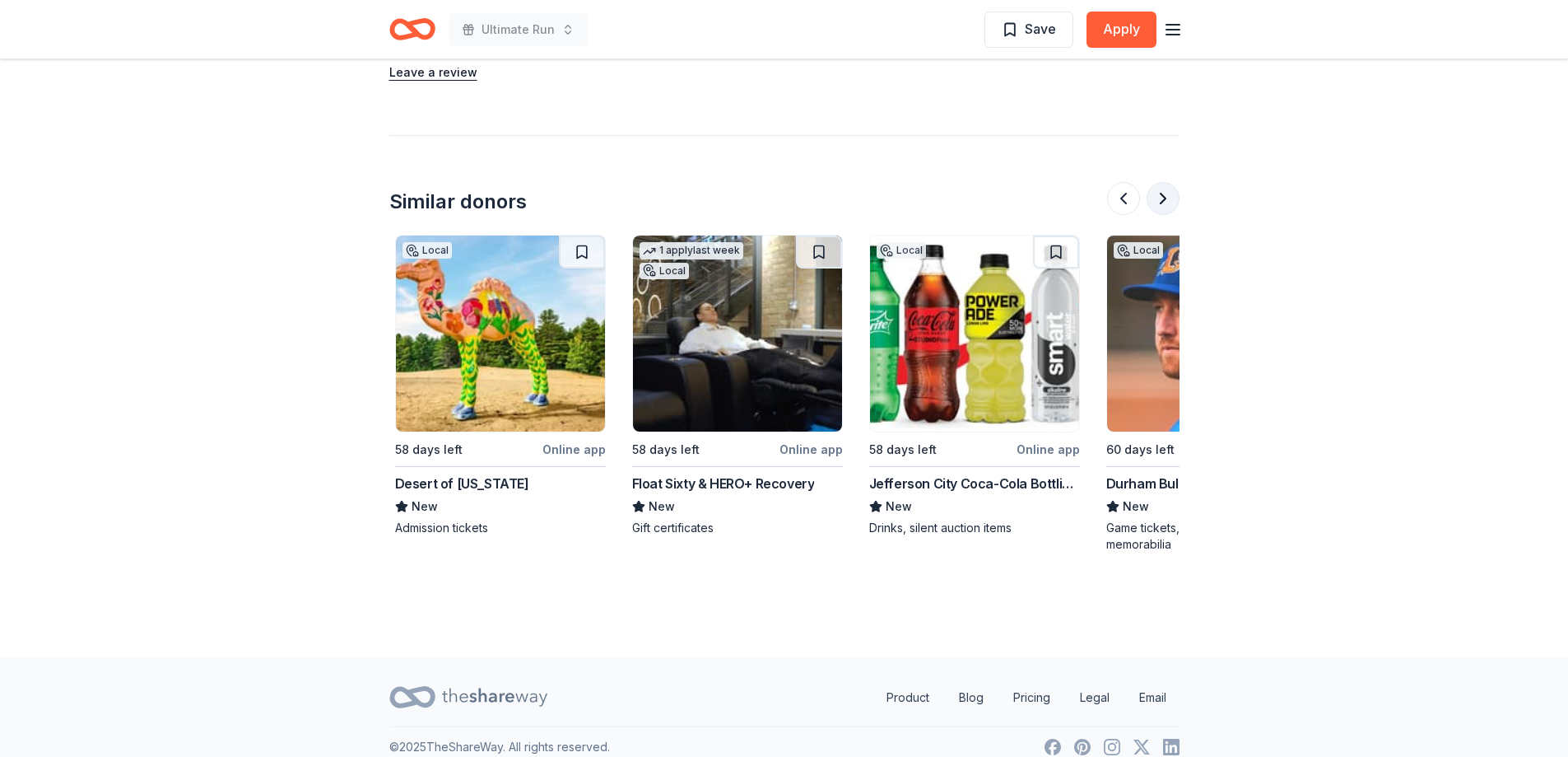
scroll to position [0, 711]
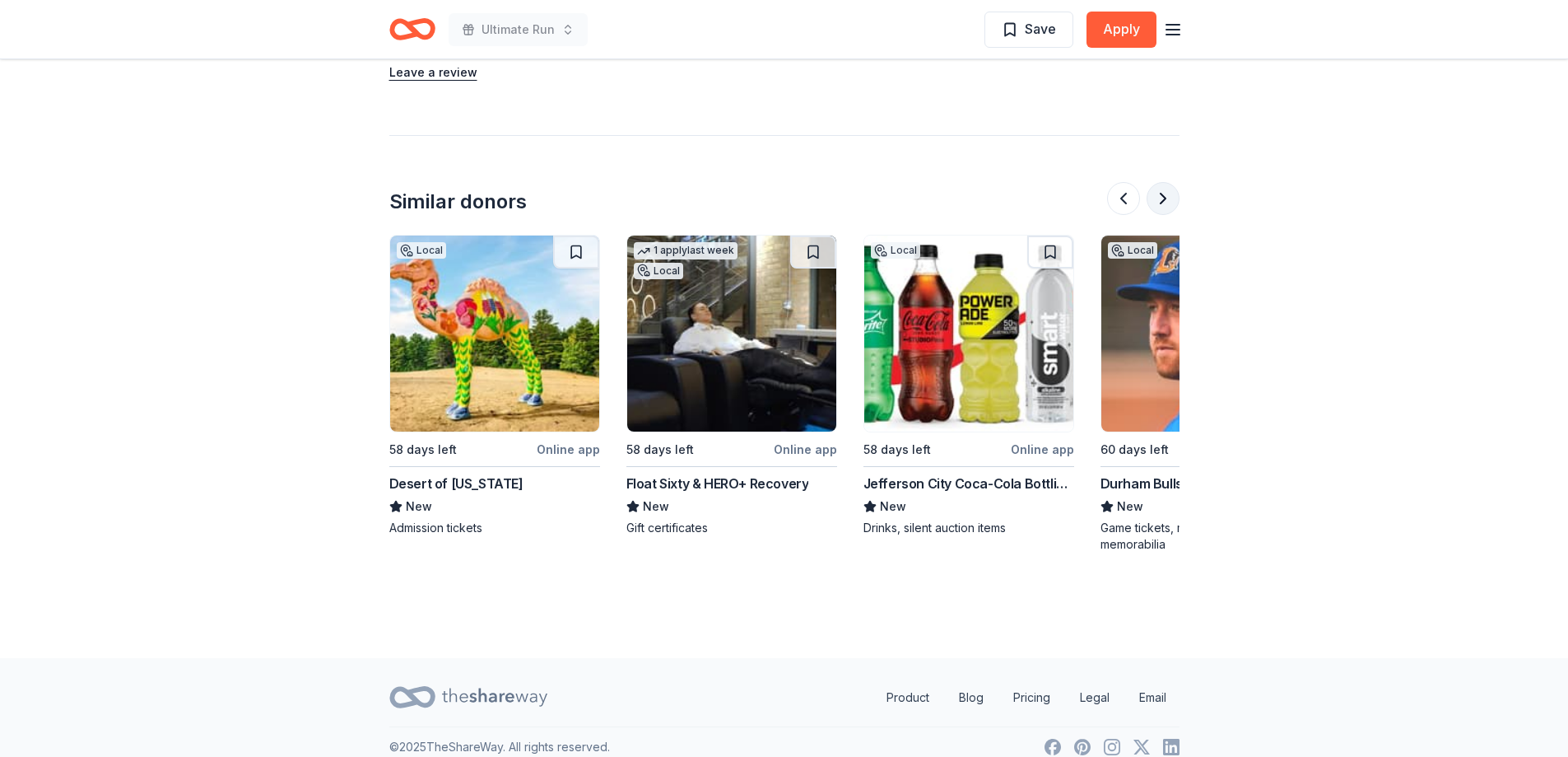
click at [1165, 182] on button at bounding box center [1163, 199] width 33 height 33
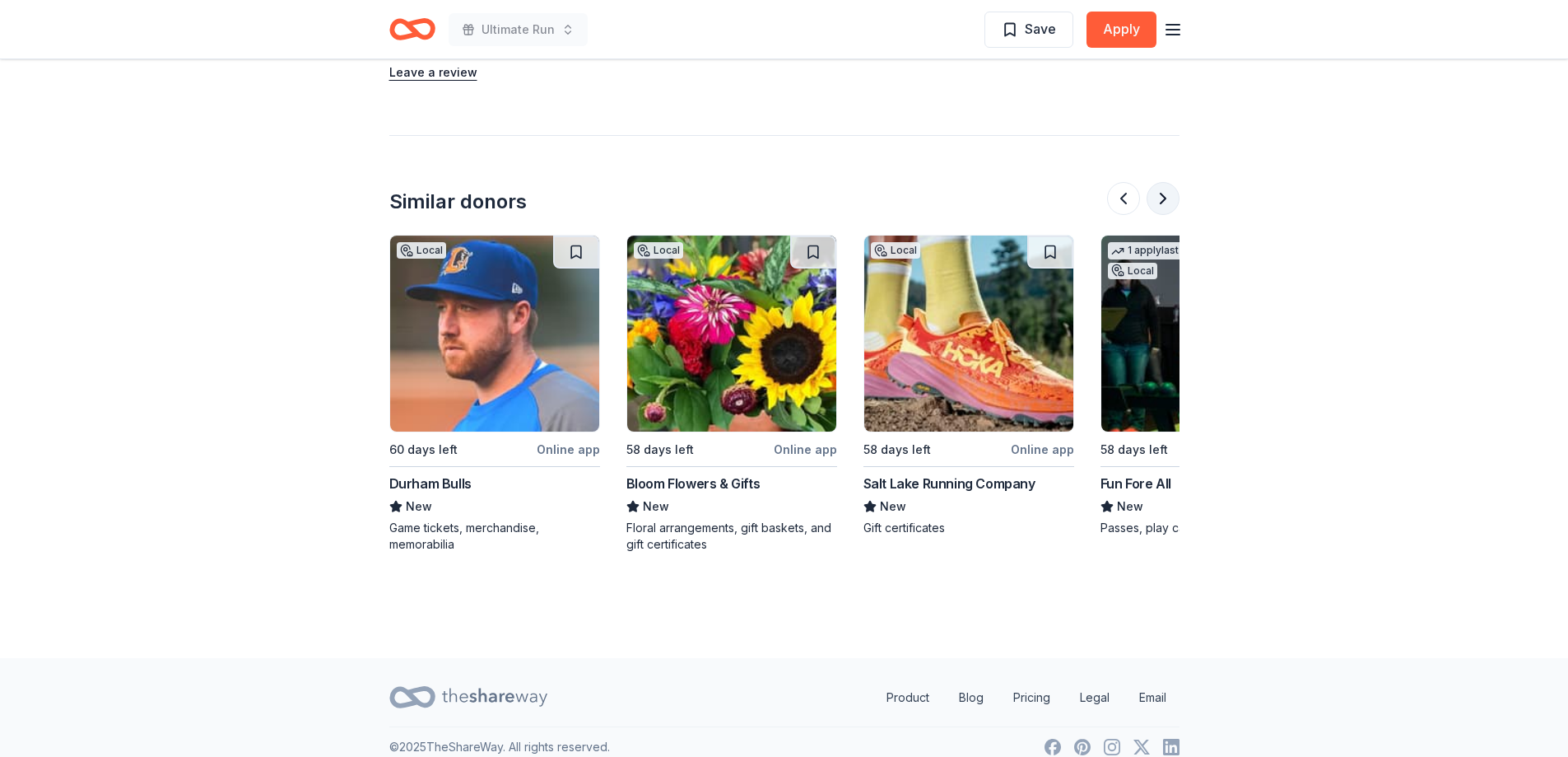
click at [1165, 182] on button at bounding box center [1163, 199] width 33 height 33
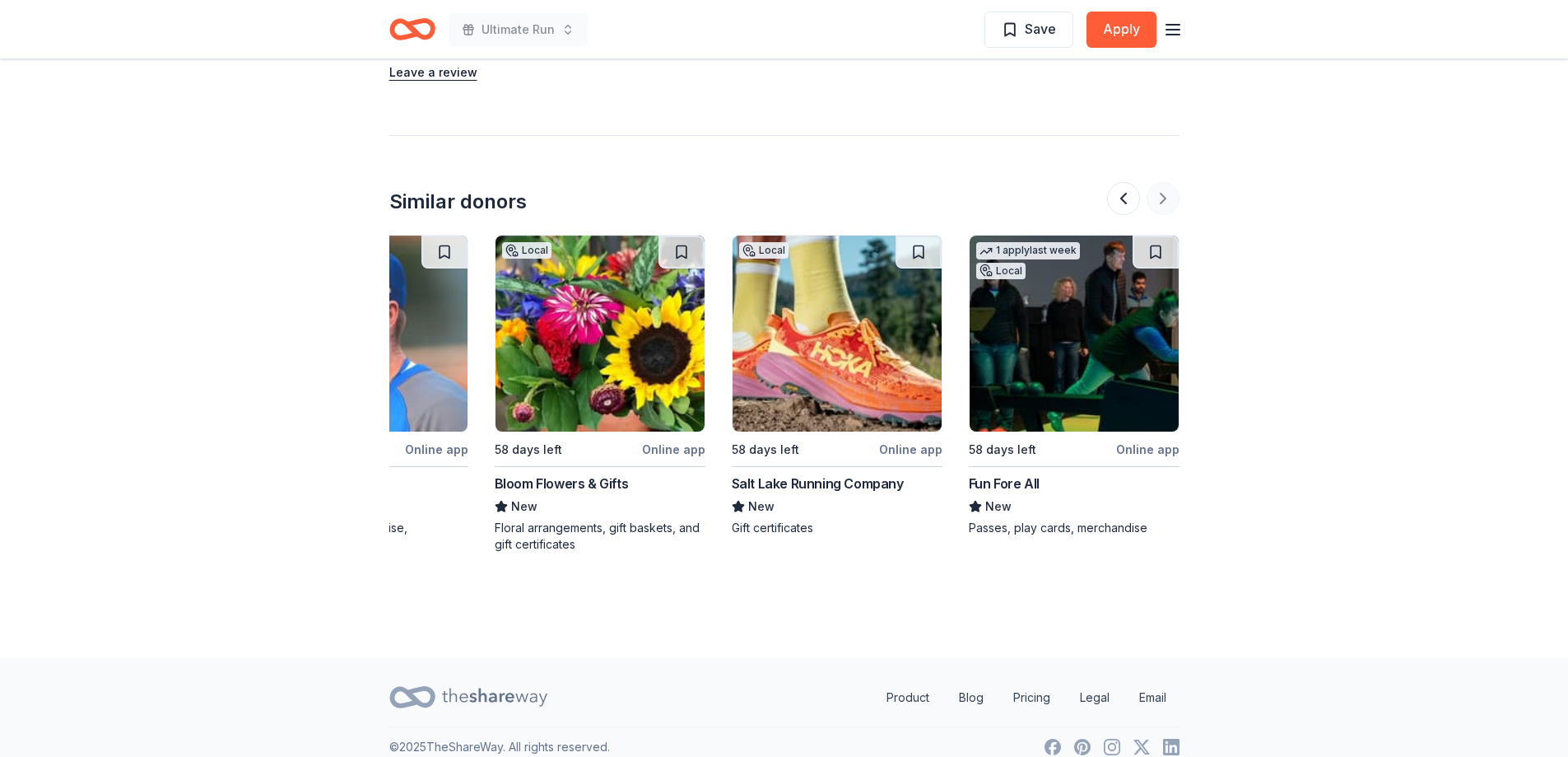
click at [1165, 182] on div at bounding box center [1144, 199] width 73 height 33
click at [400, 26] on icon "Home" at bounding box center [412, 29] width 46 height 38
